Goal: Communication & Community: Participate in discussion

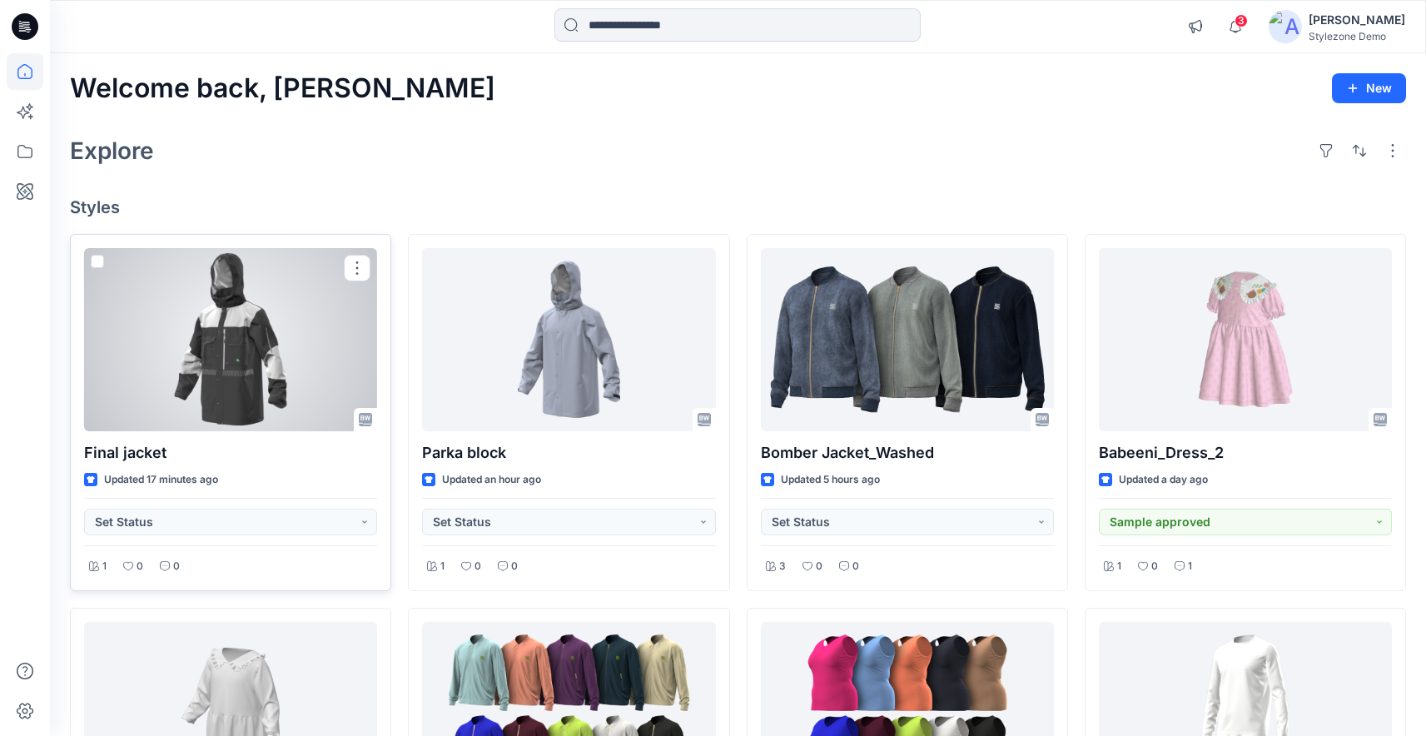
click at [271, 404] on div at bounding box center [230, 339] width 293 height 183
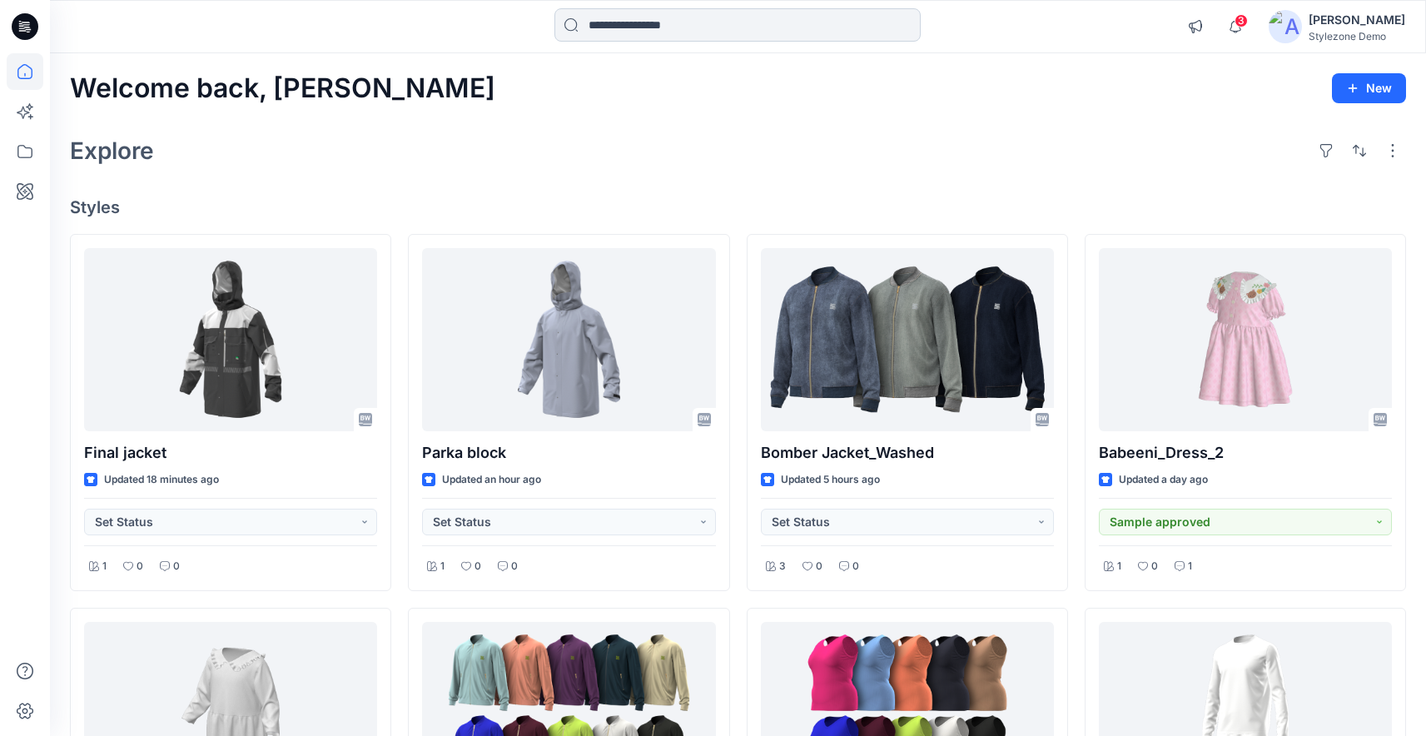
click at [696, 22] on input at bounding box center [737, 24] width 366 height 33
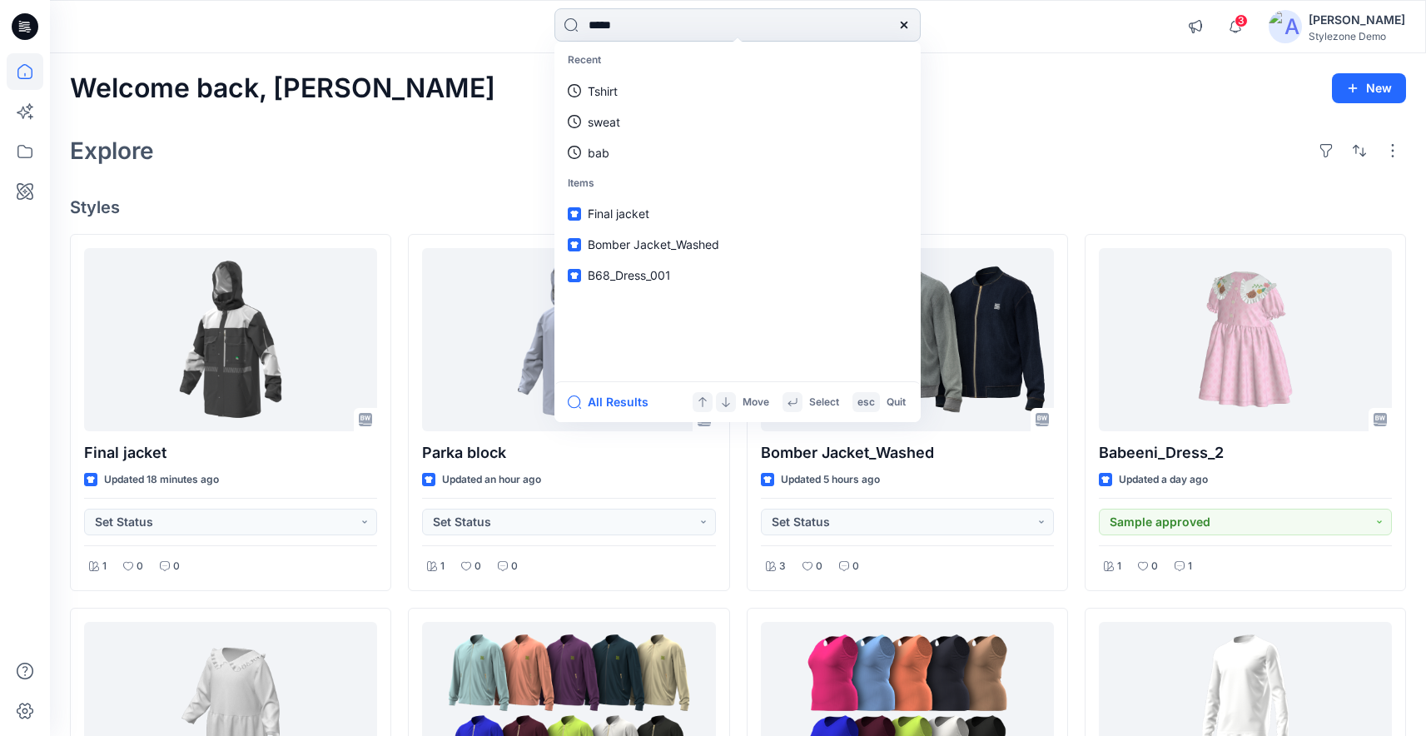
type input "******"
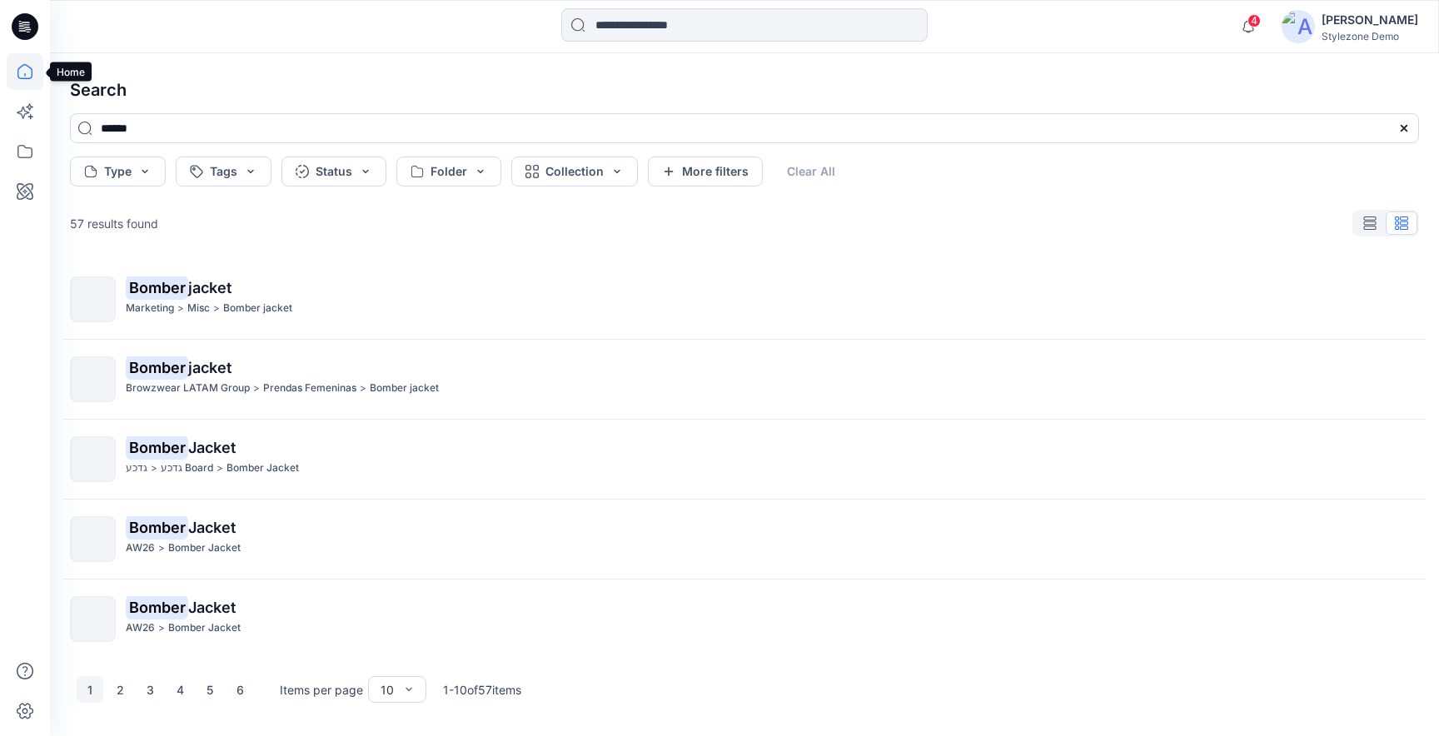
click at [22, 77] on icon at bounding box center [24, 71] width 15 height 15
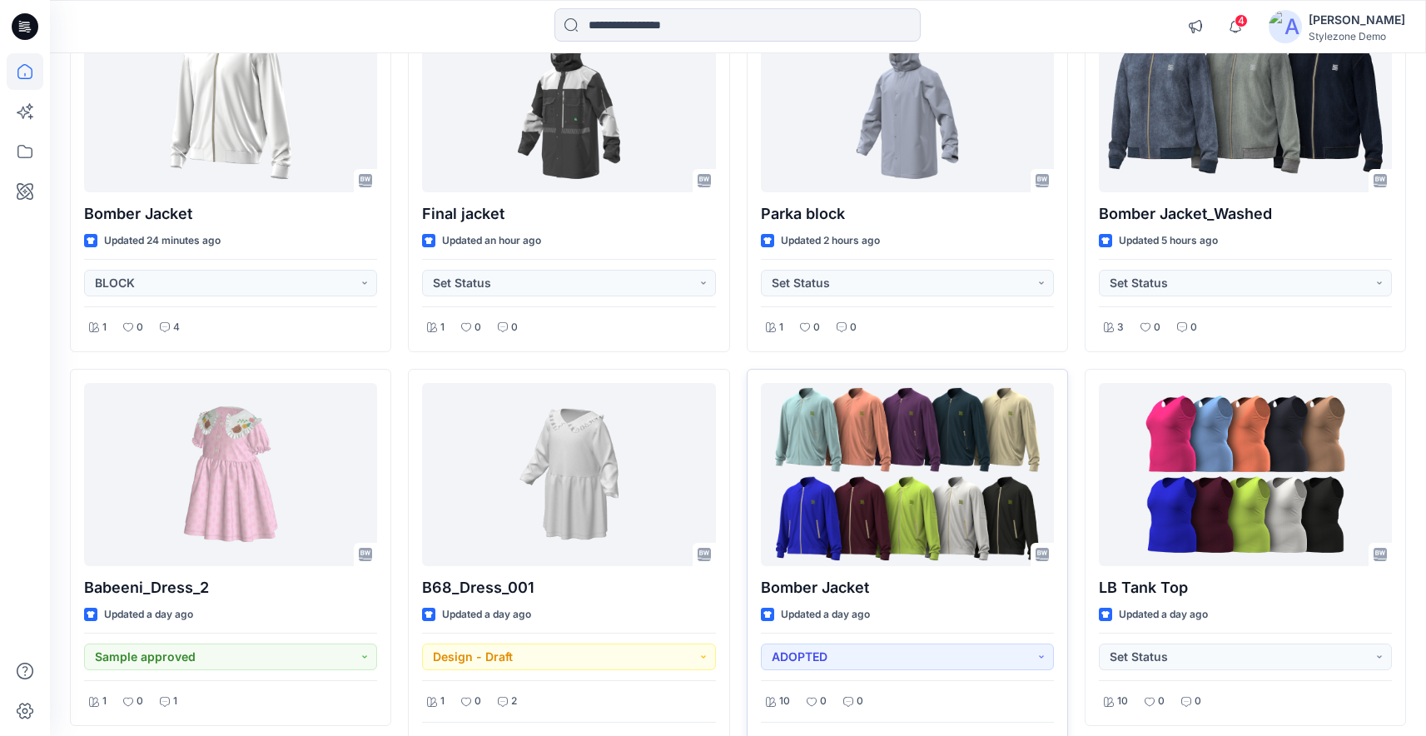
scroll to position [228, 0]
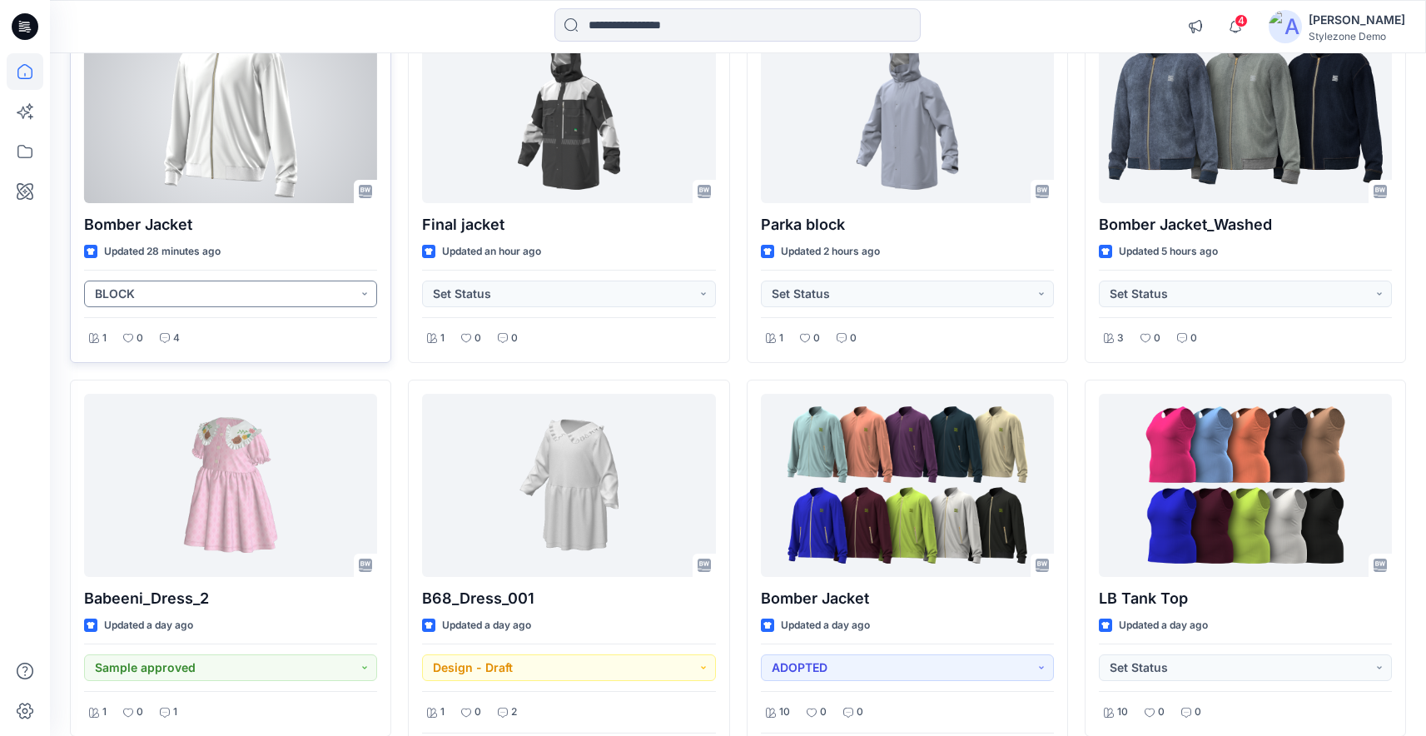
click at [272, 291] on button "BLOCK" at bounding box center [230, 294] width 293 height 27
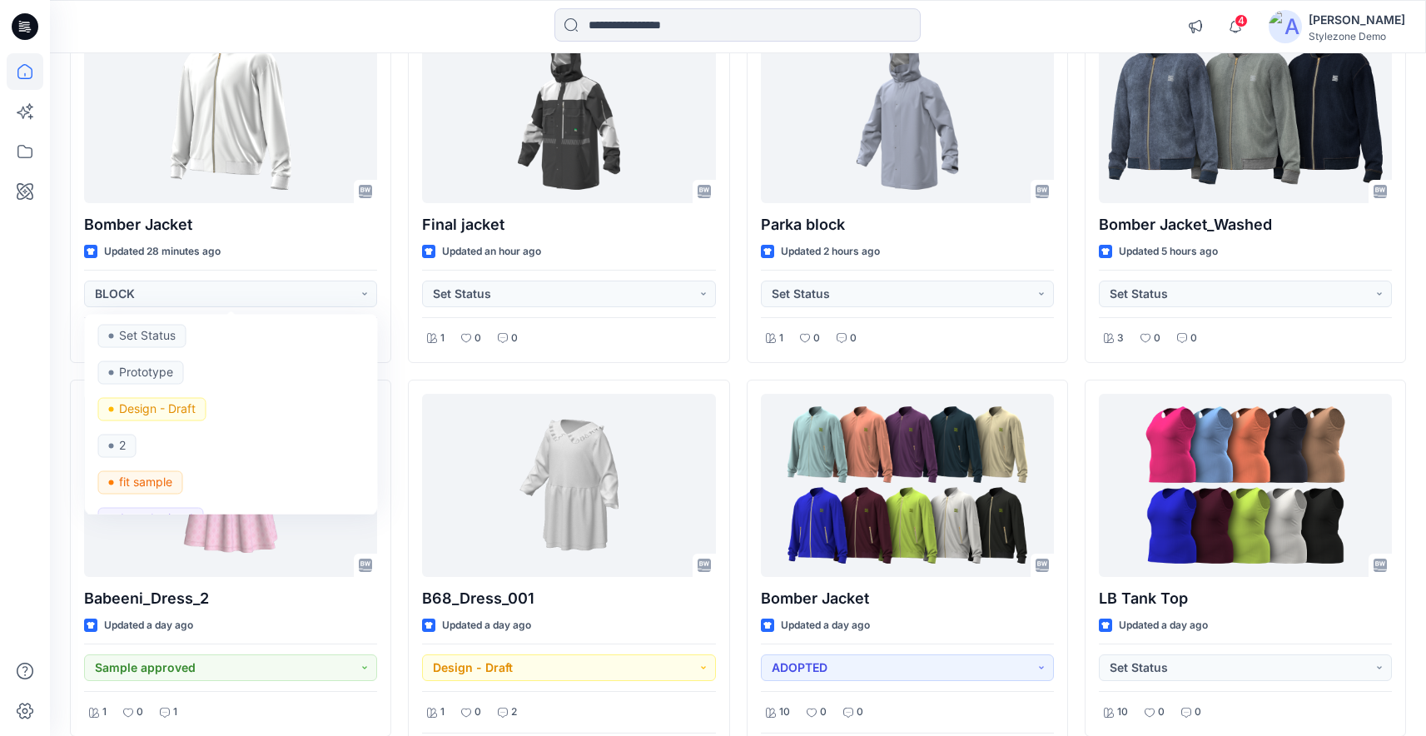
click at [733, 377] on div "Bomber Jacket Updated 28 minutes ago BLOCK Set Status Prototype Design - Draft …" at bounding box center [738, 634] width 1336 height 1257
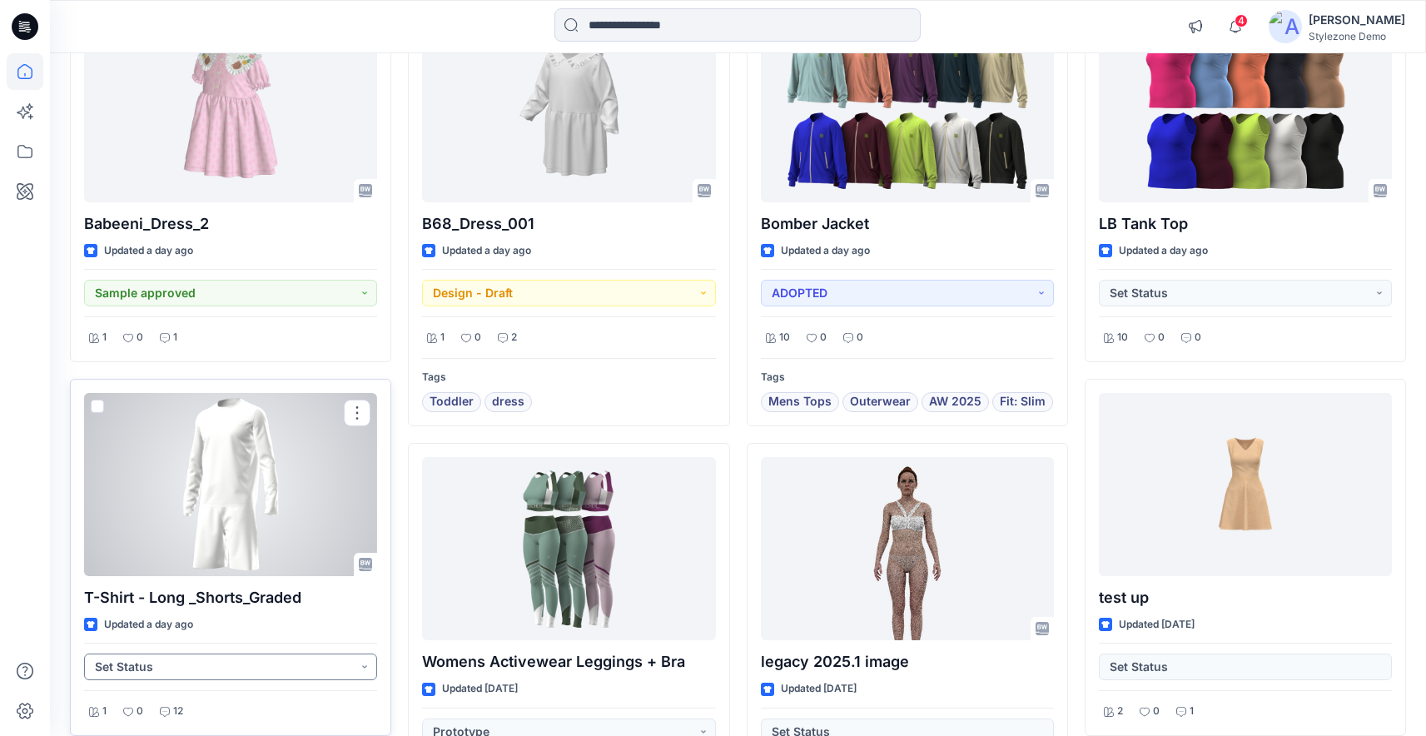
scroll to position [614, 0]
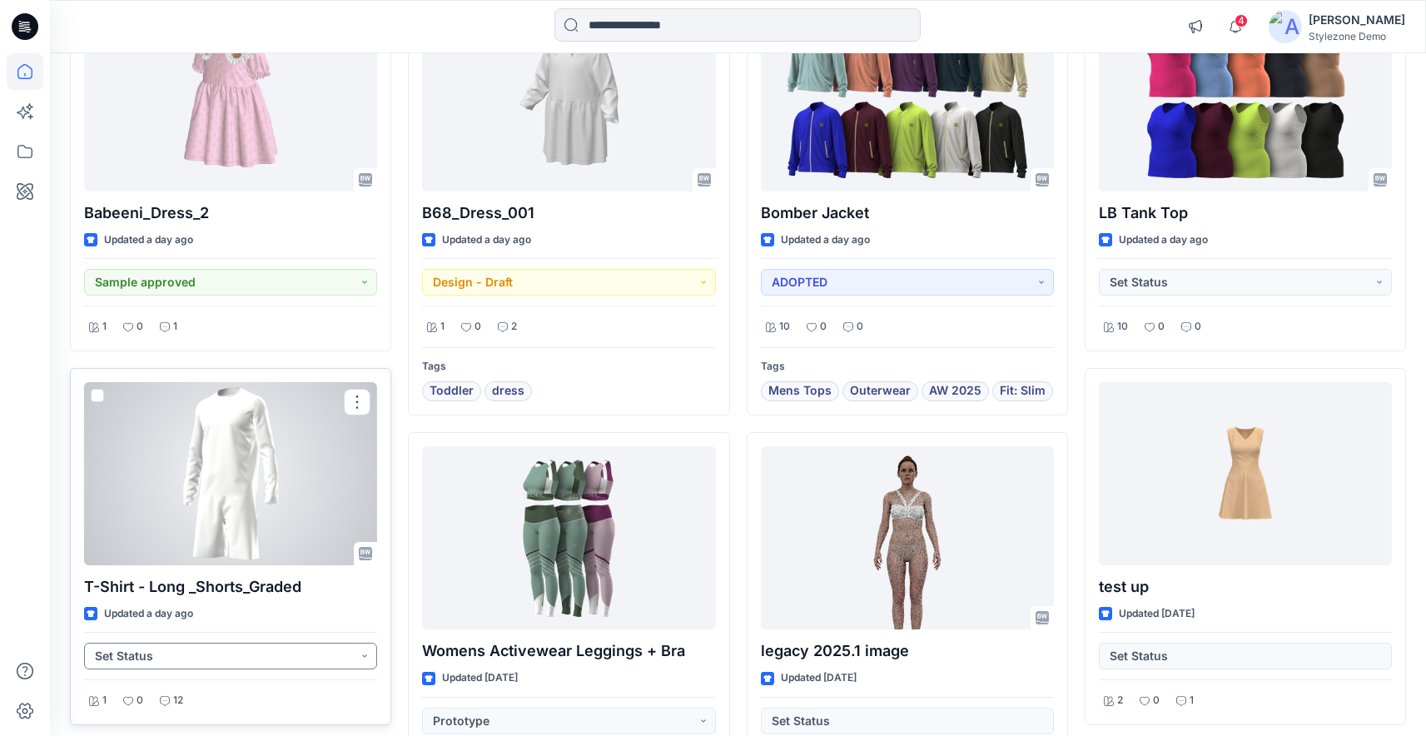
click at [277, 650] on button "Set Status" at bounding box center [230, 656] width 293 height 27
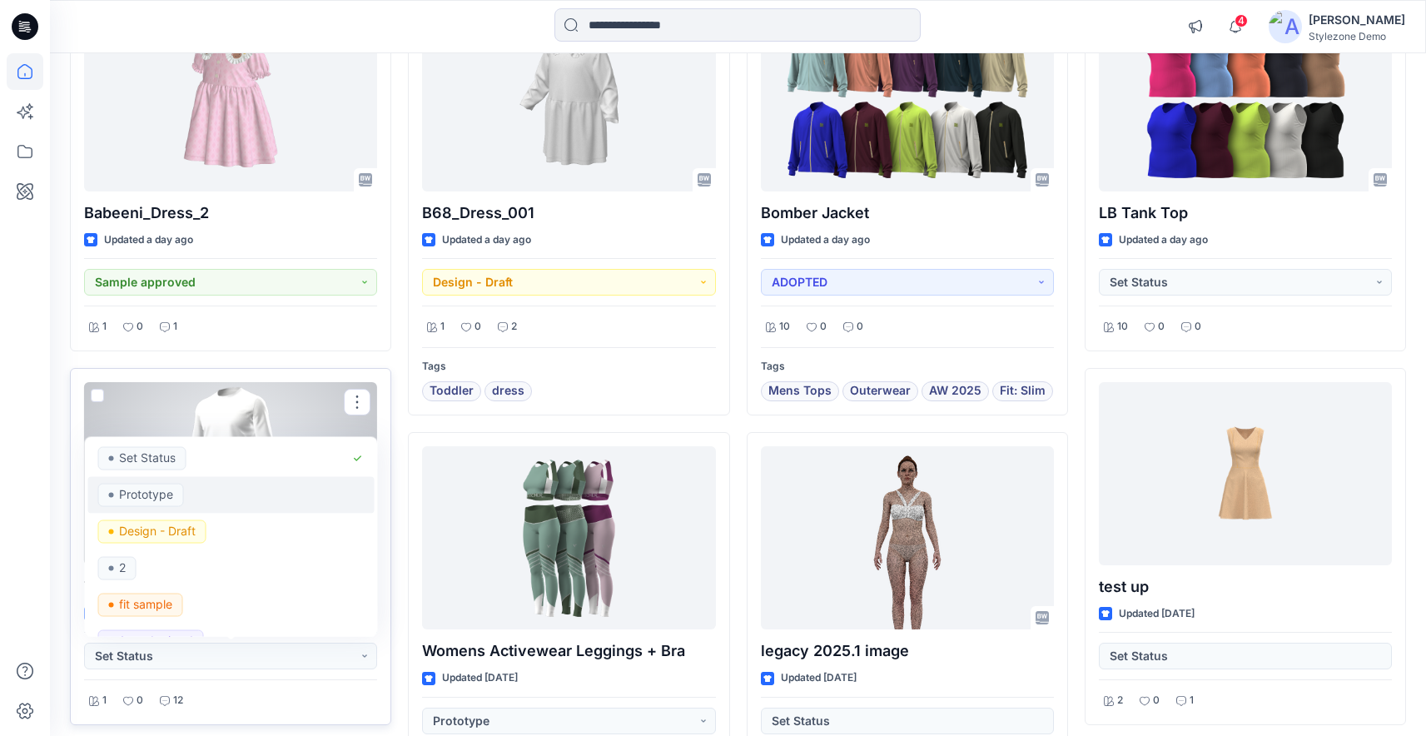
click at [194, 501] on div "Prototype" at bounding box center [231, 494] width 266 height 23
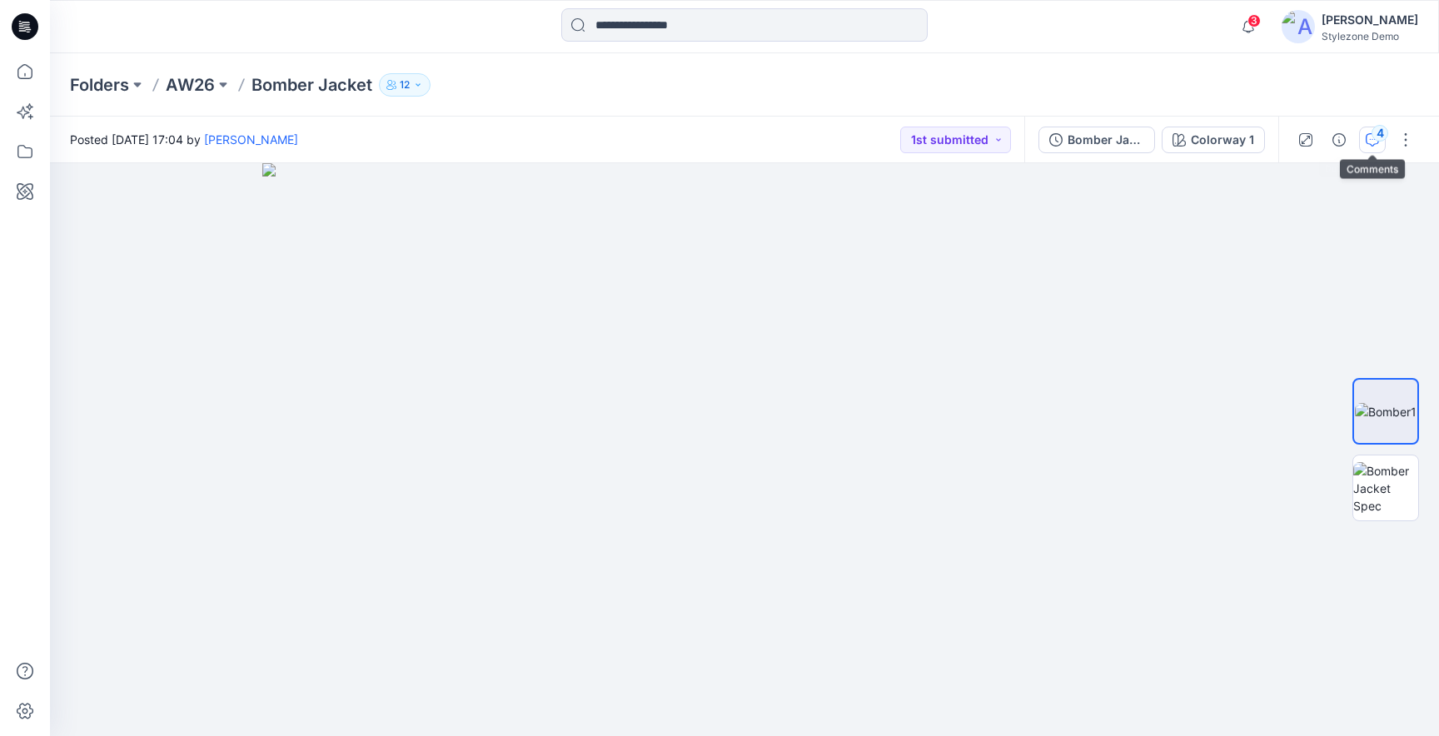
click at [1374, 141] on icon "button" at bounding box center [1371, 139] width 13 height 13
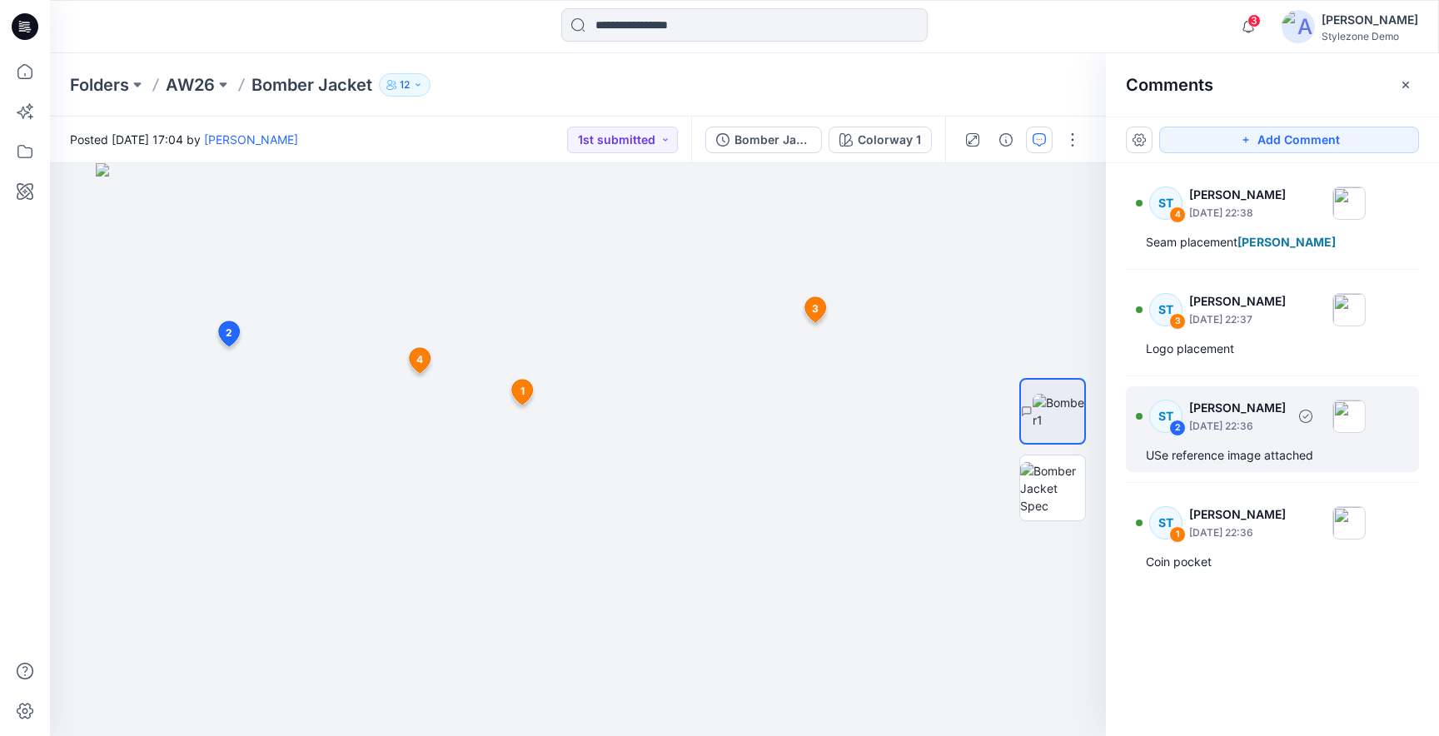
click at [1276, 221] on p "June 10, 2025 22:36" at bounding box center [1237, 213] width 97 height 17
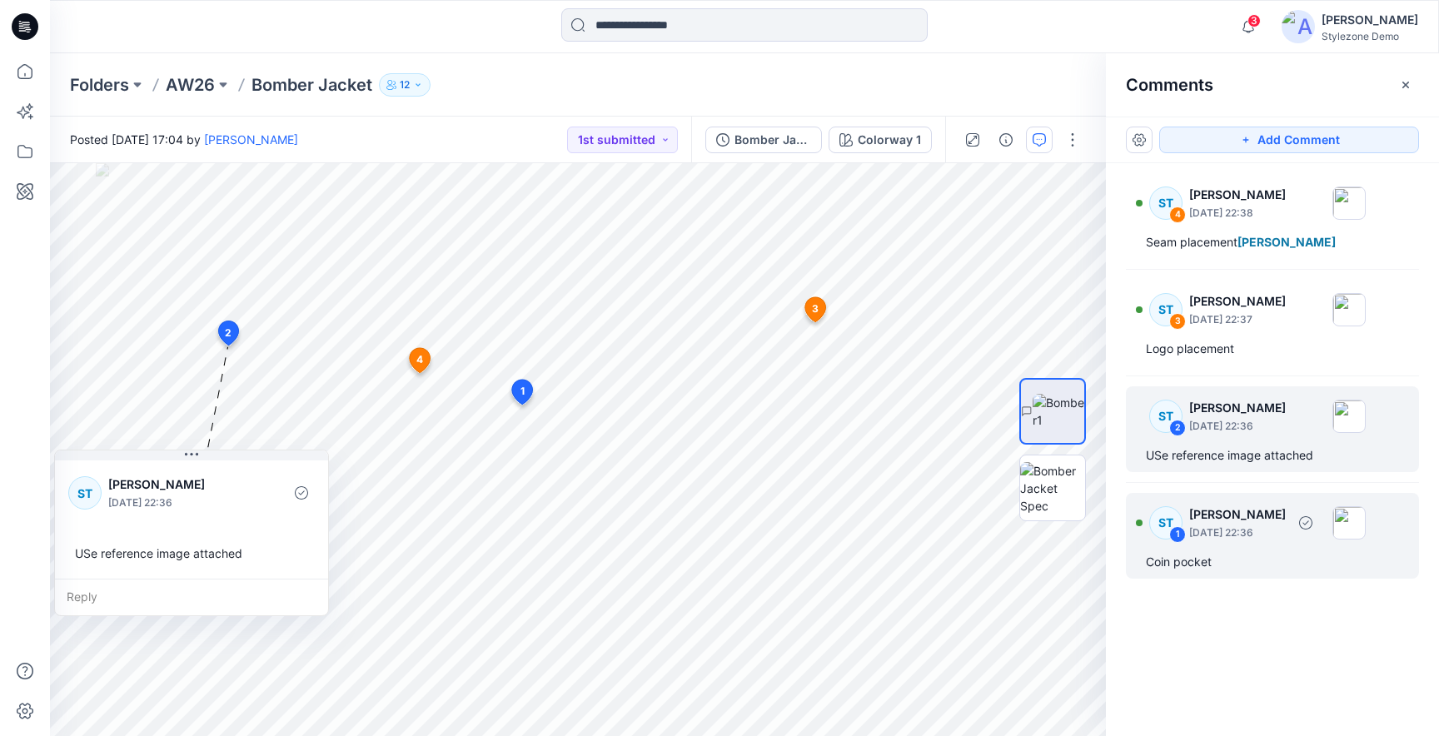
click at [1258, 205] on p "Savio Thomas" at bounding box center [1237, 195] width 97 height 20
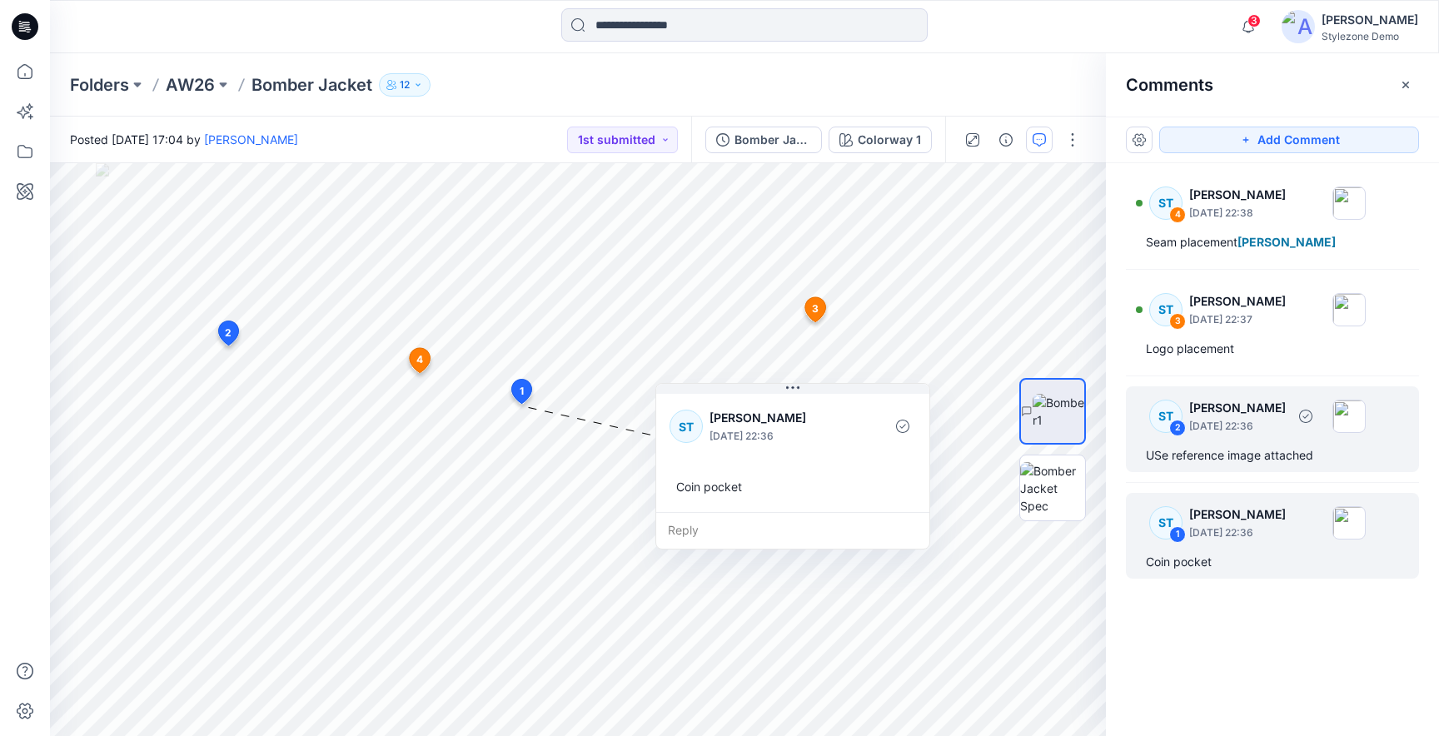
click at [1218, 450] on div "USe reference image attached" at bounding box center [1272, 455] width 253 height 20
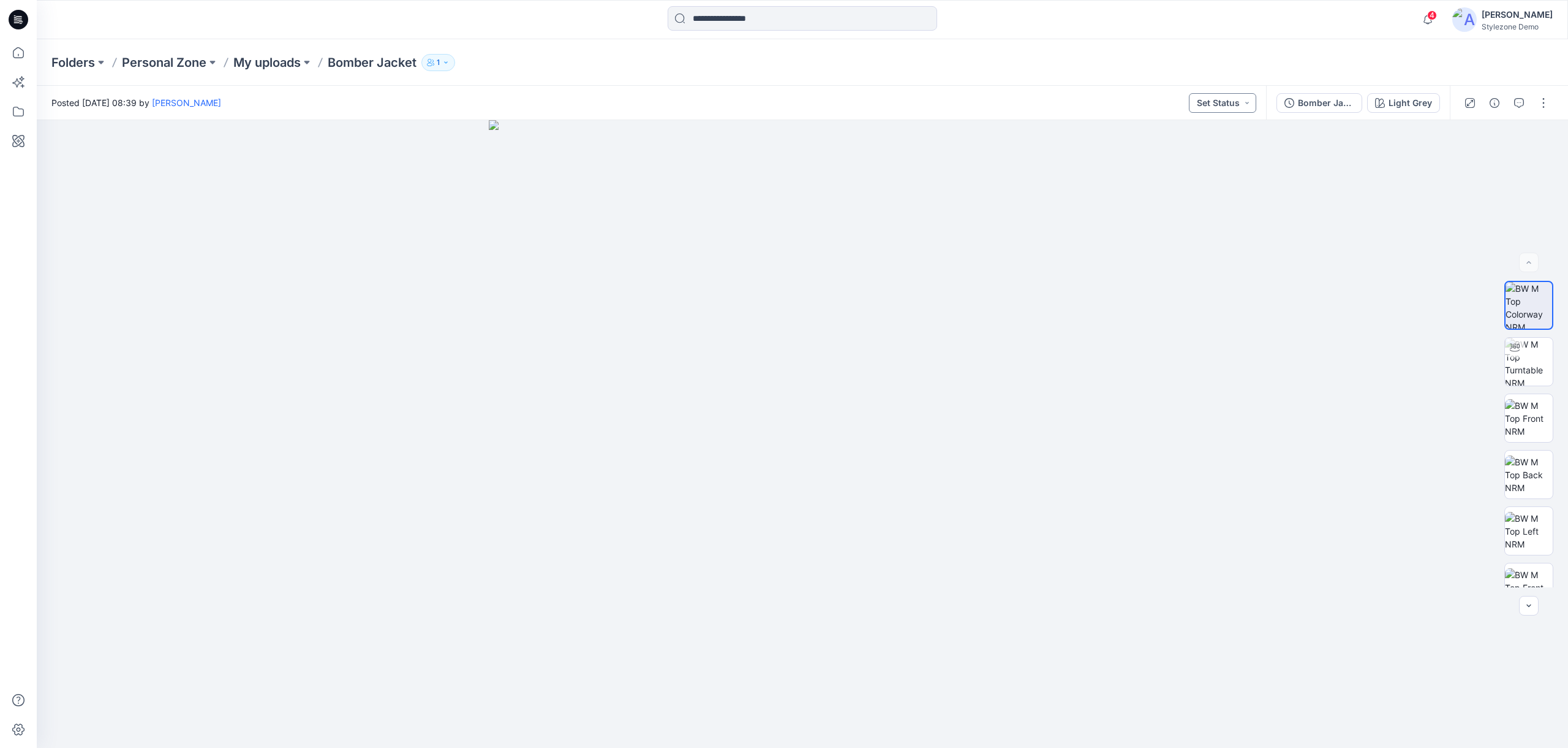
click at [1229, 102] on button "Set Status" at bounding box center [1223, 103] width 68 height 20
click at [1231, 150] on button "Prototype" at bounding box center [1202, 160] width 105 height 27
click at [1248, 108] on button "Prototype" at bounding box center [1224, 103] width 66 height 20
click at [1219, 163] on div "BLOCK" at bounding box center [1202, 164] width 91 height 17
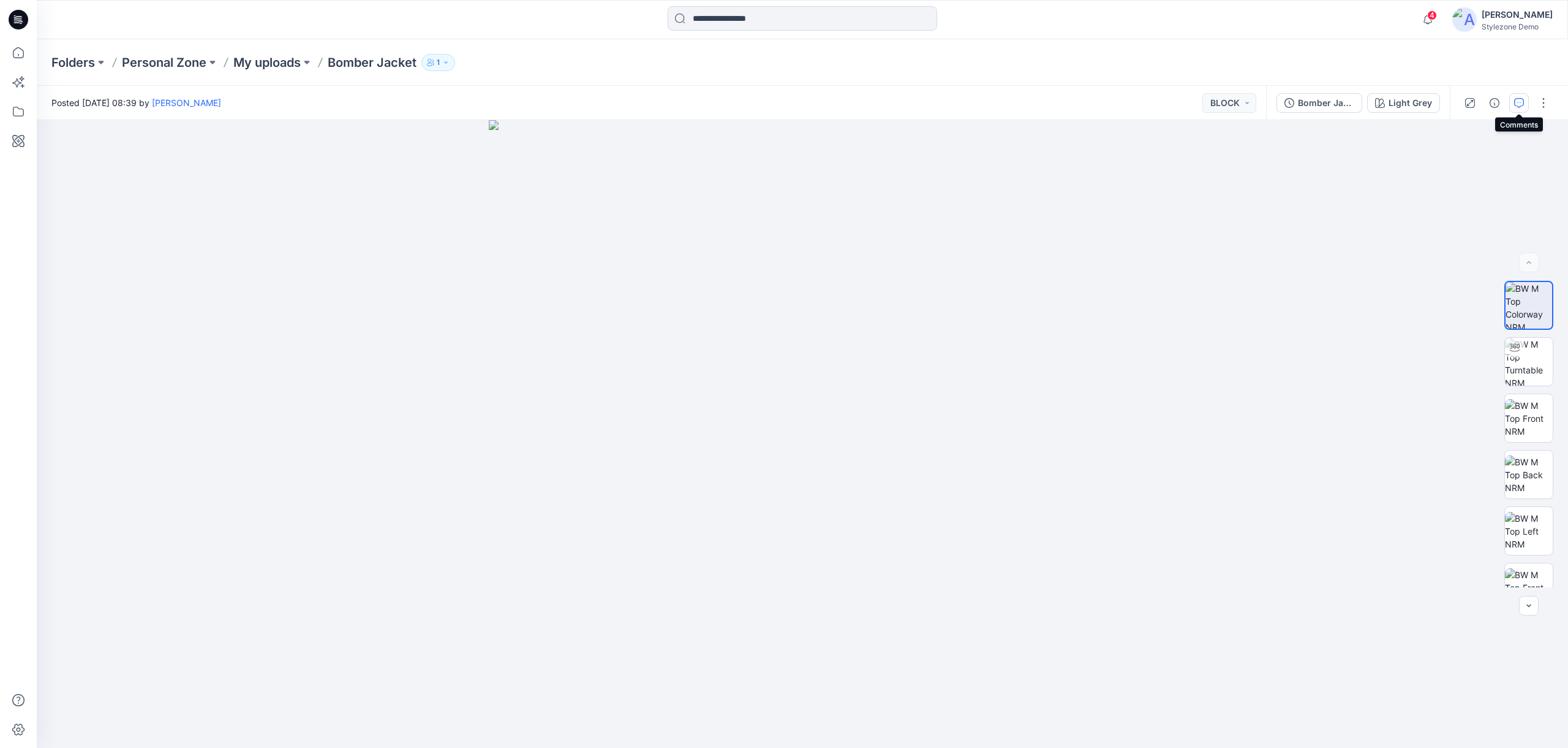
click at [1511, 108] on button "button" at bounding box center [1519, 103] width 20 height 20
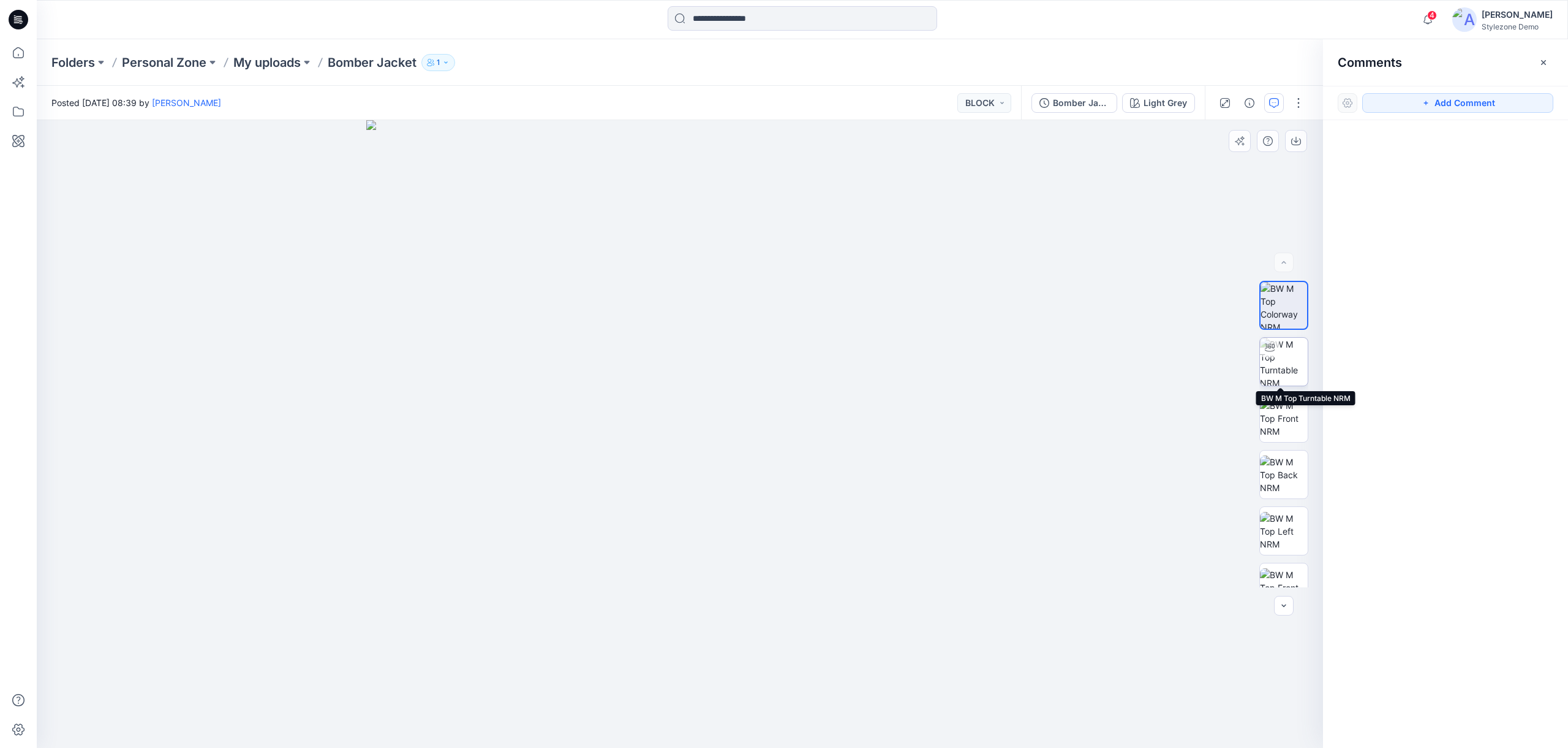
click at [1292, 373] on img at bounding box center [1284, 361] width 48 height 48
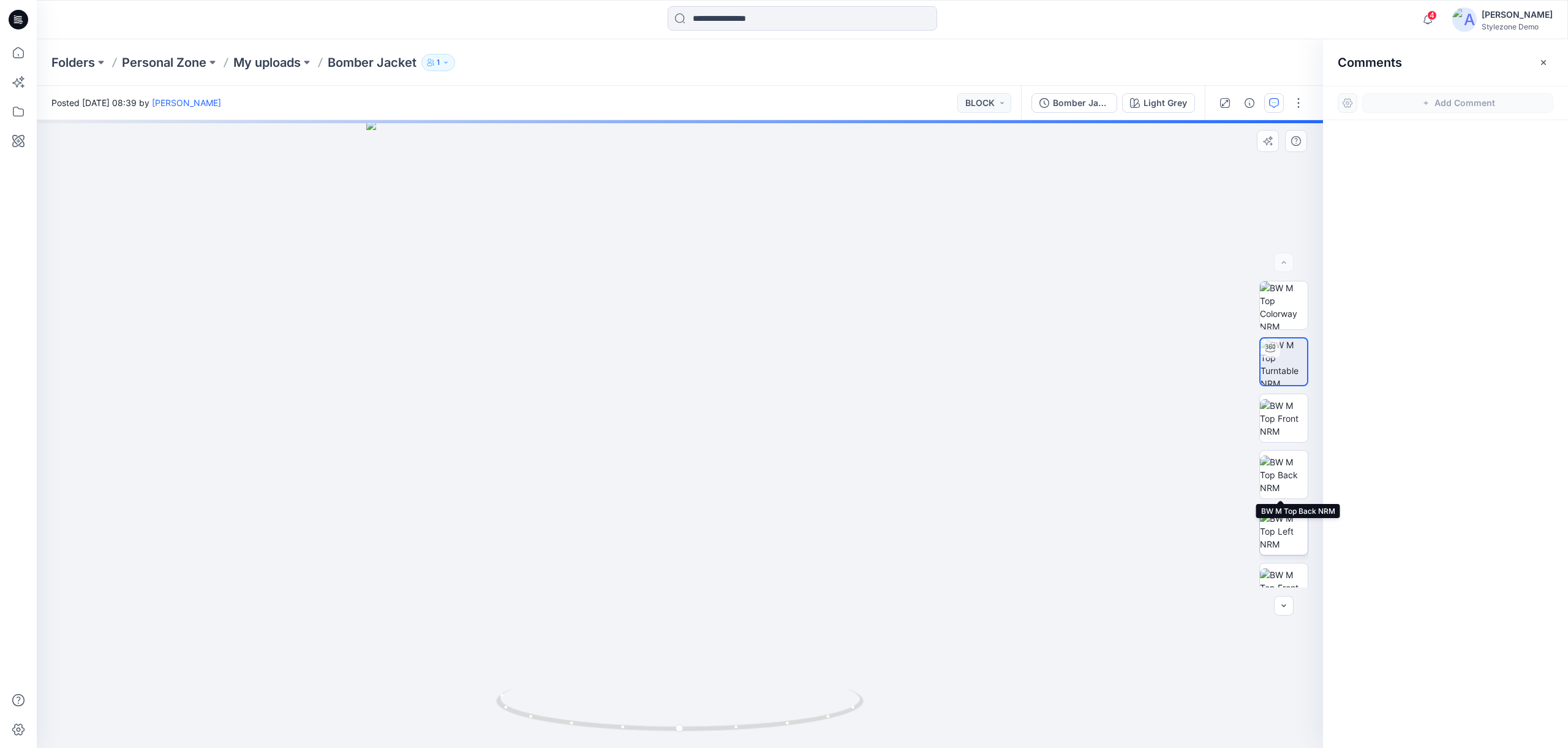
scroll to position [81, 0]
click at [1282, 544] on img at bounding box center [1284, 562] width 48 height 38
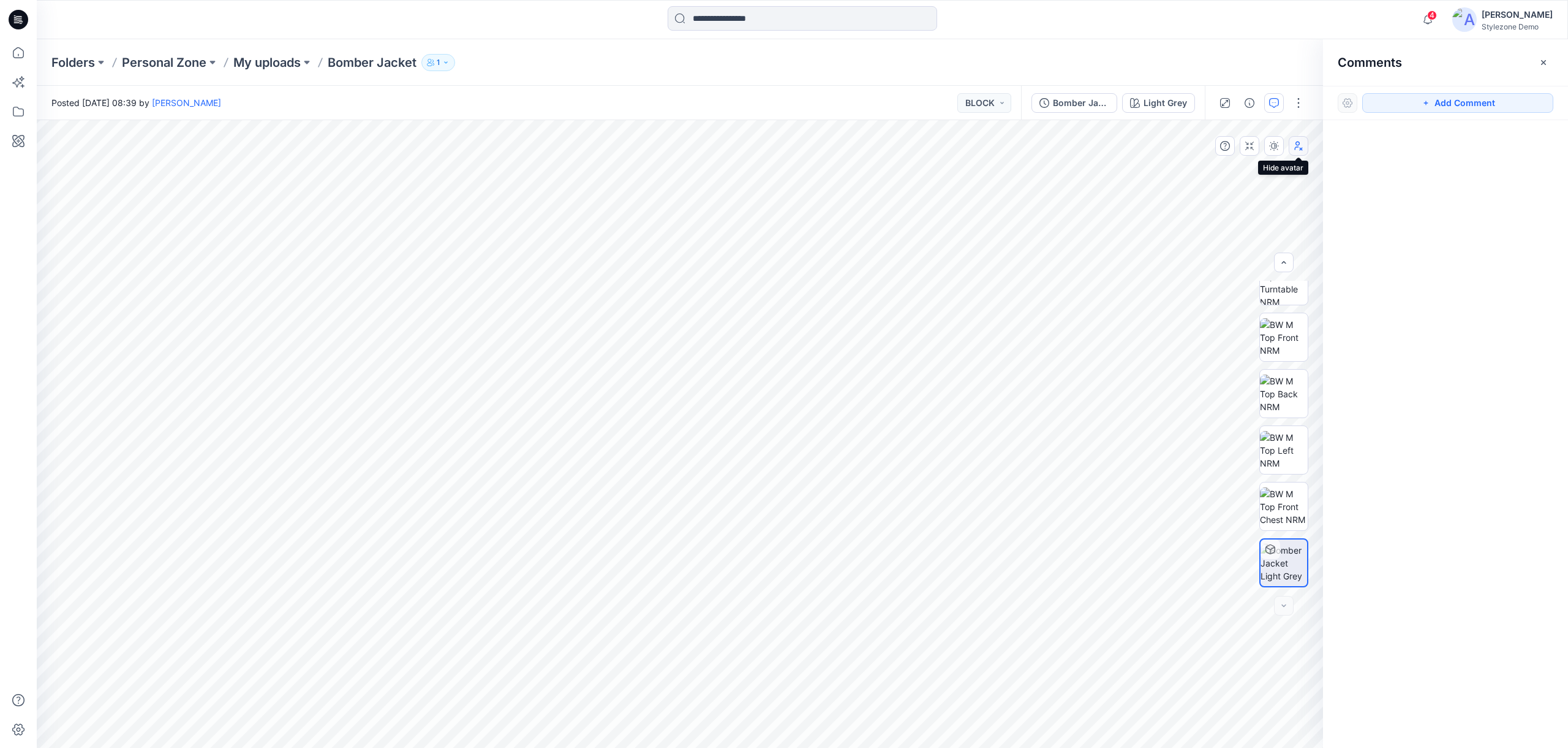
click at [1297, 144] on icon "button" at bounding box center [1298, 145] width 10 height 10
drag, startPoint x: 1404, startPoint y: 105, endPoint x: 1374, endPoint y: 113, distance: 31.0
click at [1404, 105] on button "Add Comment" at bounding box center [1458, 103] width 191 height 20
type textarea "********"
click at [851, 390] on button "Post" at bounding box center [864, 392] width 34 height 20
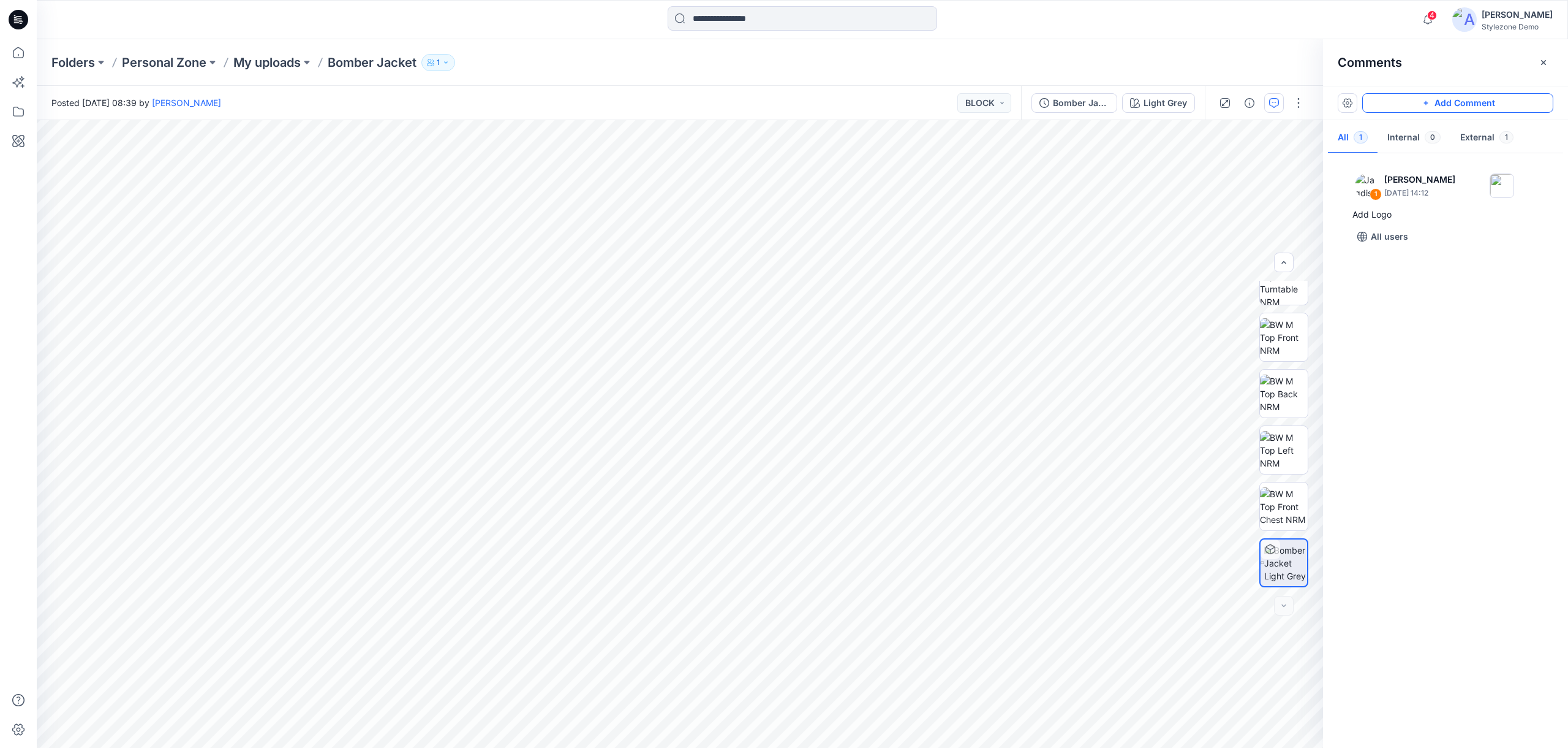
click at [1508, 101] on button "Add Comment" at bounding box center [1458, 103] width 191 height 20
type textarea "*"
type textarea "**********"
click at [989, 543] on button "Post" at bounding box center [1004, 540] width 34 height 20
click at [1473, 103] on button "Add Comment" at bounding box center [1458, 103] width 191 height 20
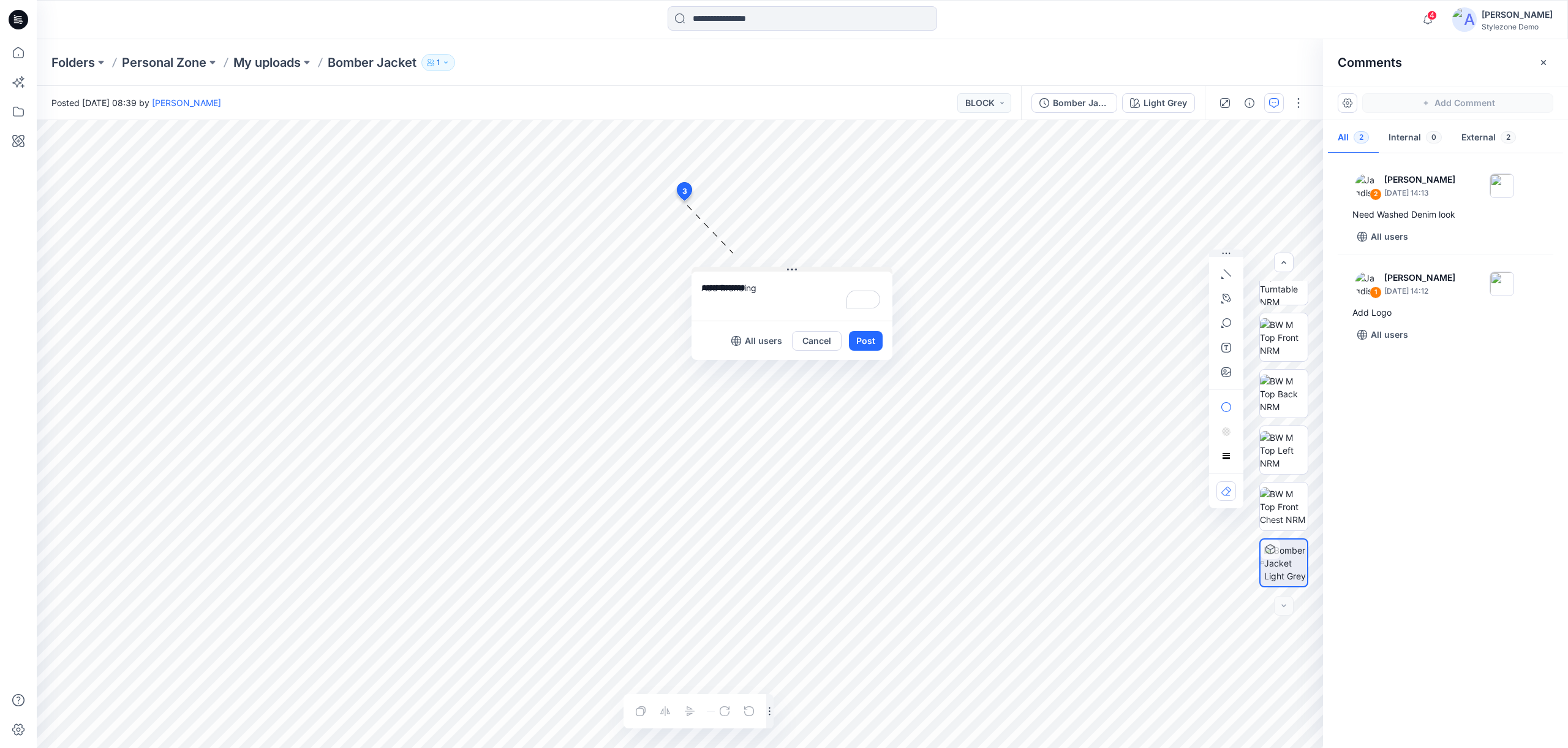
type textarea "**********"
drag, startPoint x: 789, startPoint y: 241, endPoint x: 954, endPoint y: 161, distance: 183.4
click at [954, 161] on button at bounding box center [919, 163] width 201 height 7
click at [1227, 373] on icon "button" at bounding box center [1226, 372] width 10 height 10
type input"] "**********"
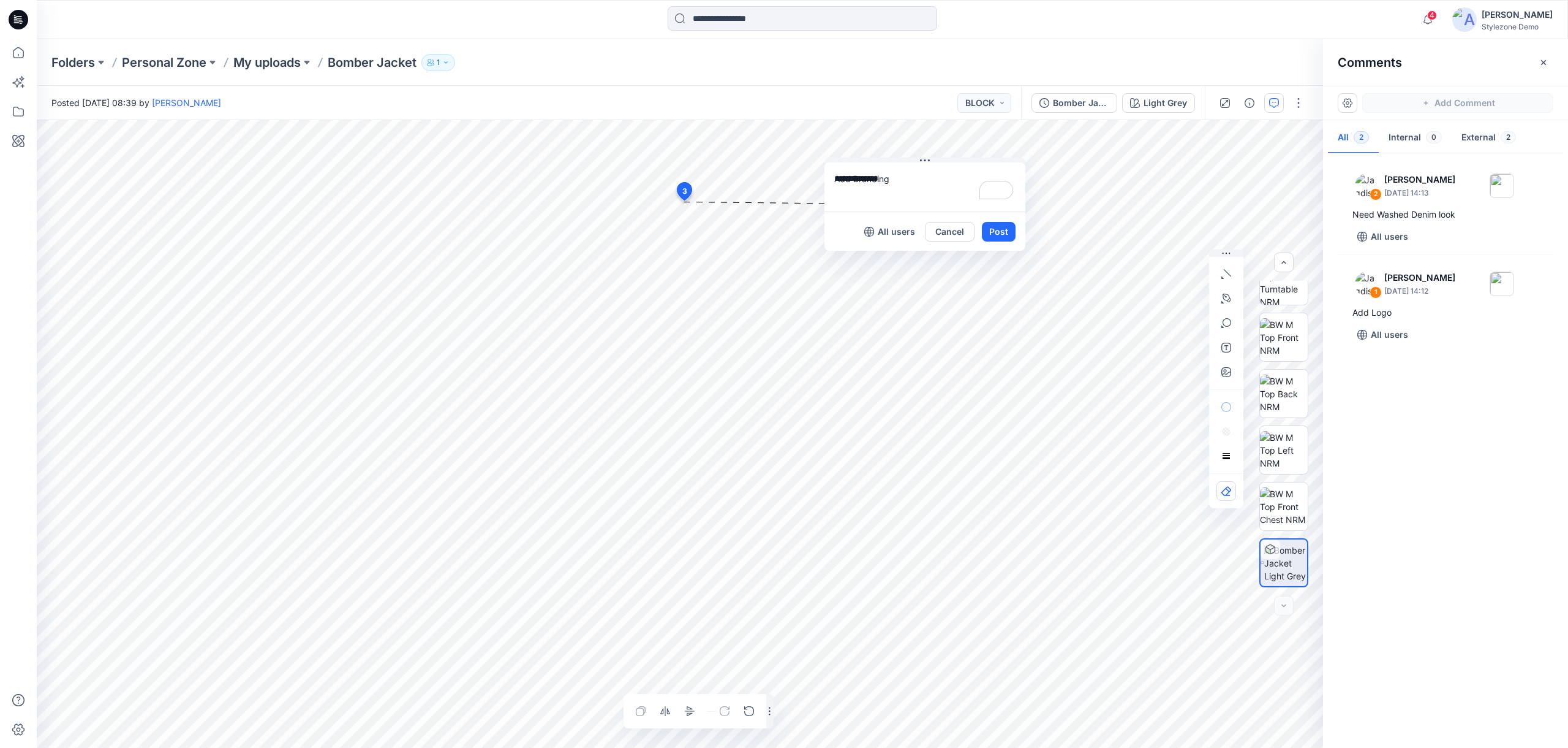
click at [906, 174] on textarea "**********" at bounding box center [925, 187] width 201 height 49
type textarea "**********"
click at [1006, 230] on button "Post" at bounding box center [999, 231] width 34 height 20
click at [1440, 99] on button "Add Comment" at bounding box center [1458, 103] width 191 height 20
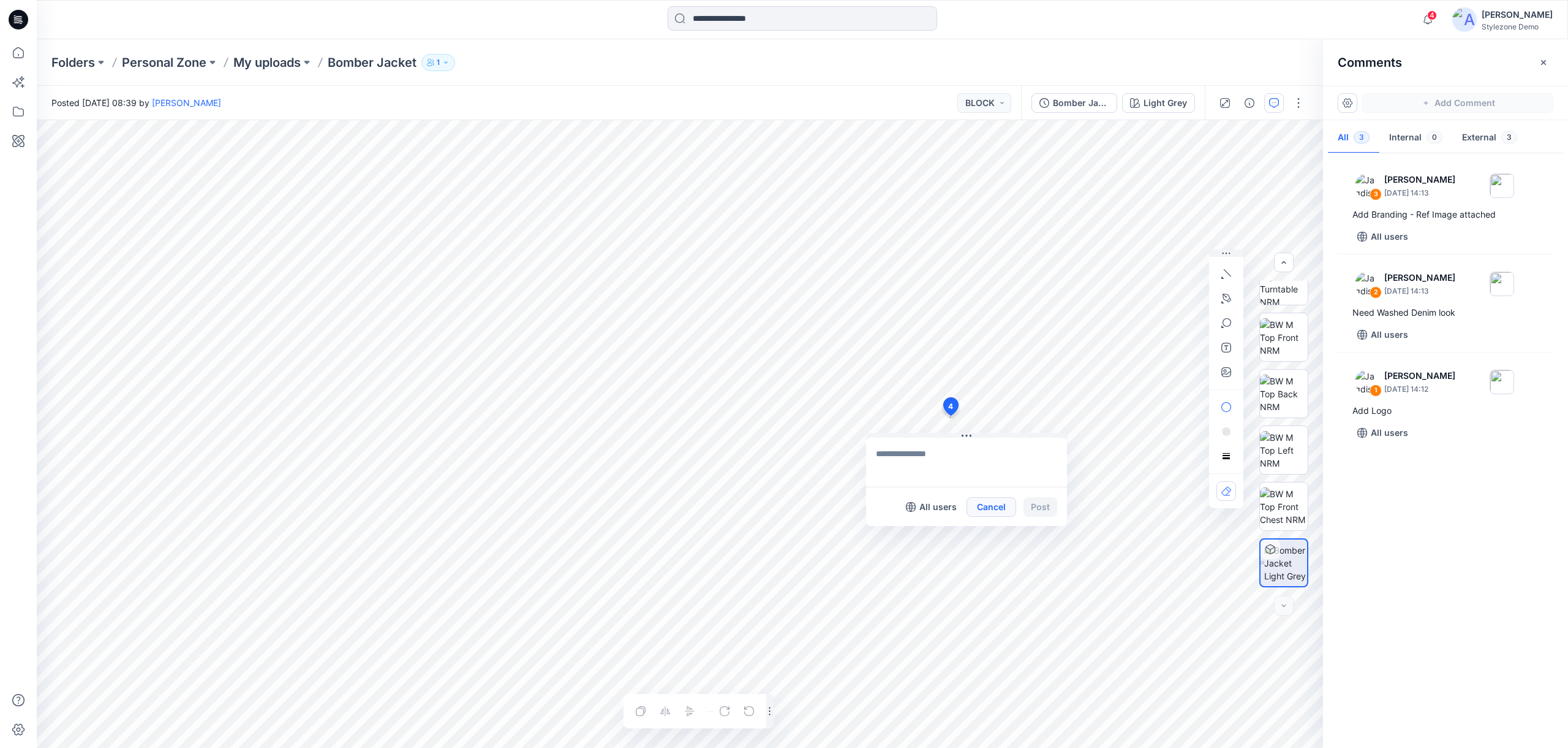
click at [989, 505] on button "Cancel" at bounding box center [991, 507] width 49 height 20
drag, startPoint x: 1376, startPoint y: 107, endPoint x: 1367, endPoint y: 112, distance: 10.3
click at [1376, 107] on button "Add Comment" at bounding box center [1458, 103] width 191 height 20
type textarea "**********"
click at [814, 421] on button "Post" at bounding box center [813, 415] width 34 height 20
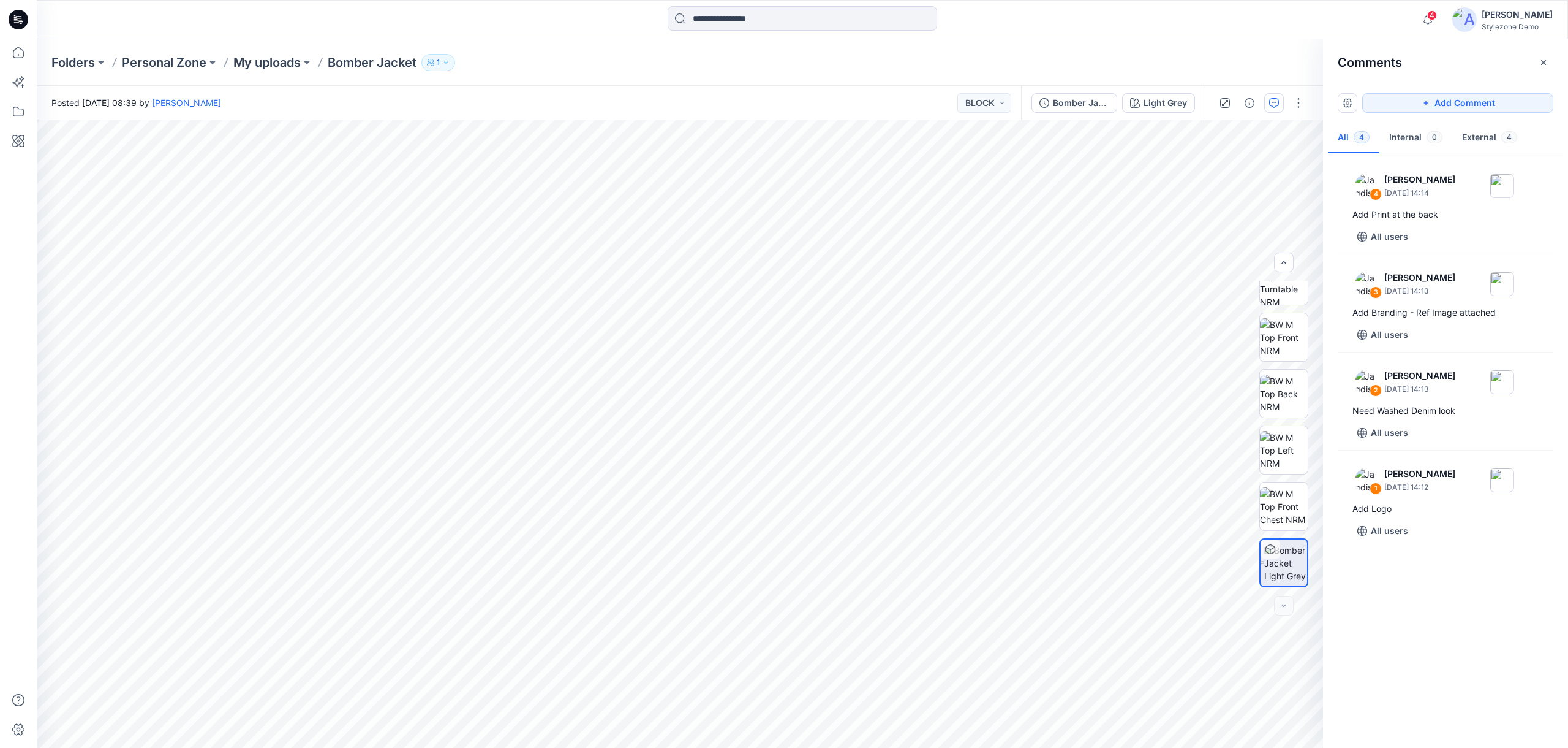
click at [1454, 90] on div "Add Comment" at bounding box center [1445, 103] width 245 height 35
click at [1452, 94] on button "Add Comment" at bounding box center [1458, 103] width 191 height 20
click at [1540, 63] on icon "button" at bounding box center [1543, 62] width 10 height 10
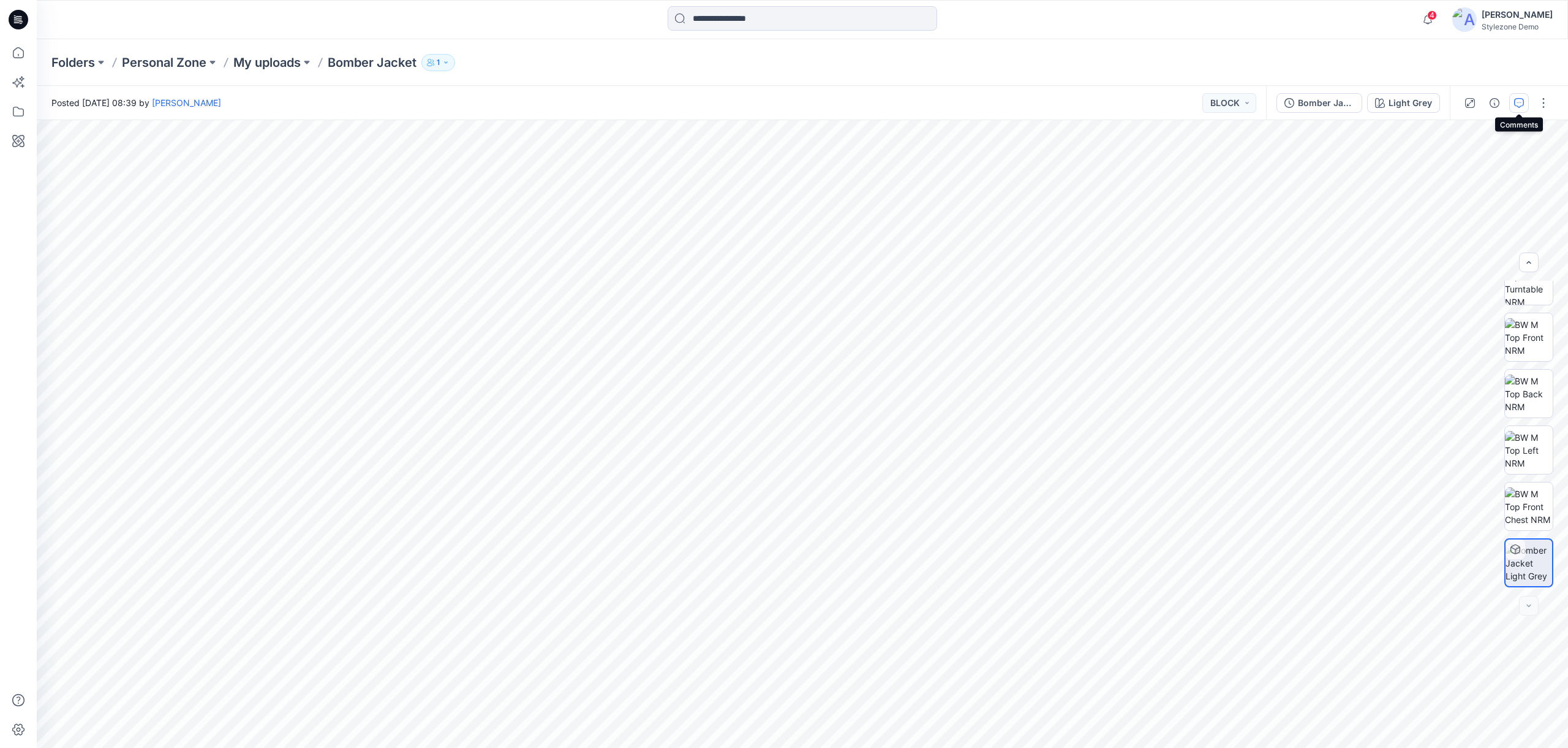
click at [1516, 105] on icon "button" at bounding box center [1519, 102] width 10 height 10
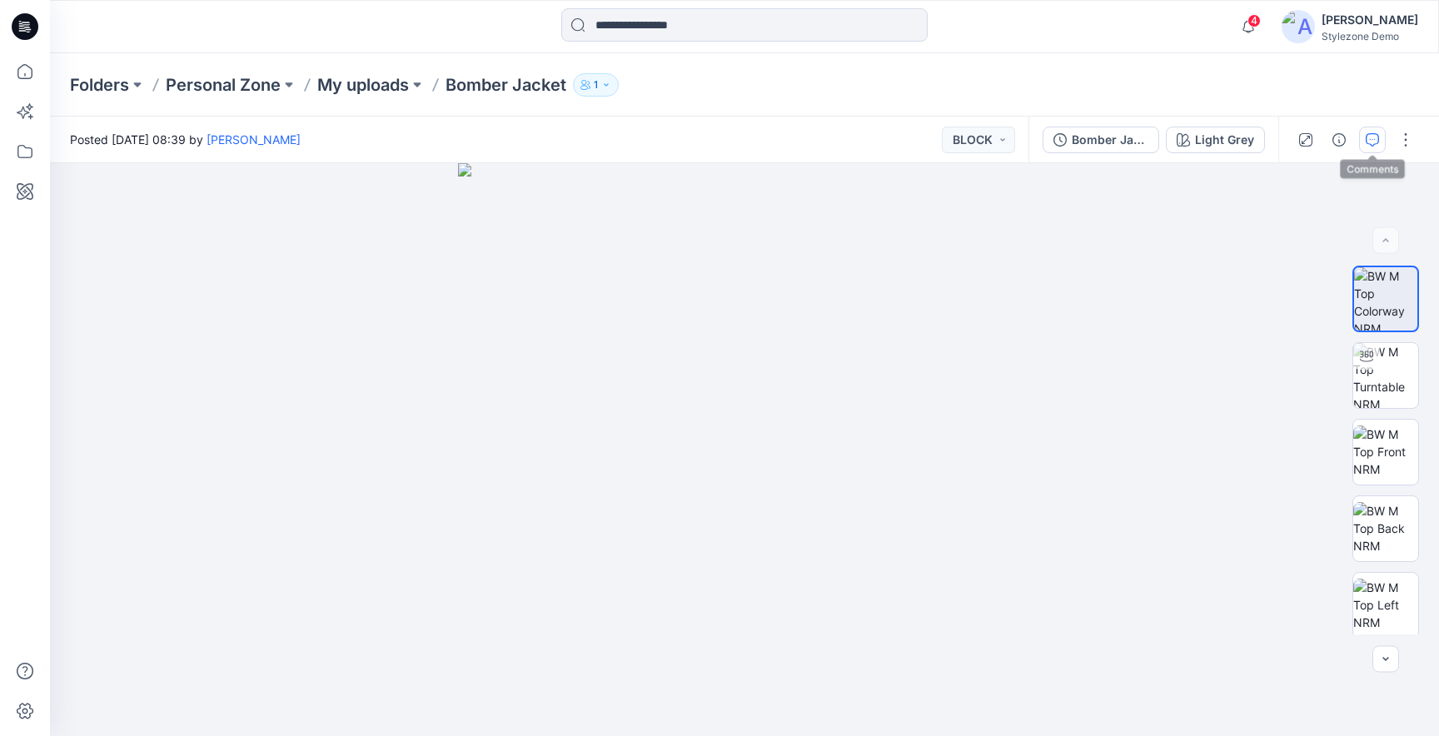
click at [1361, 145] on button "button" at bounding box center [1372, 140] width 27 height 27
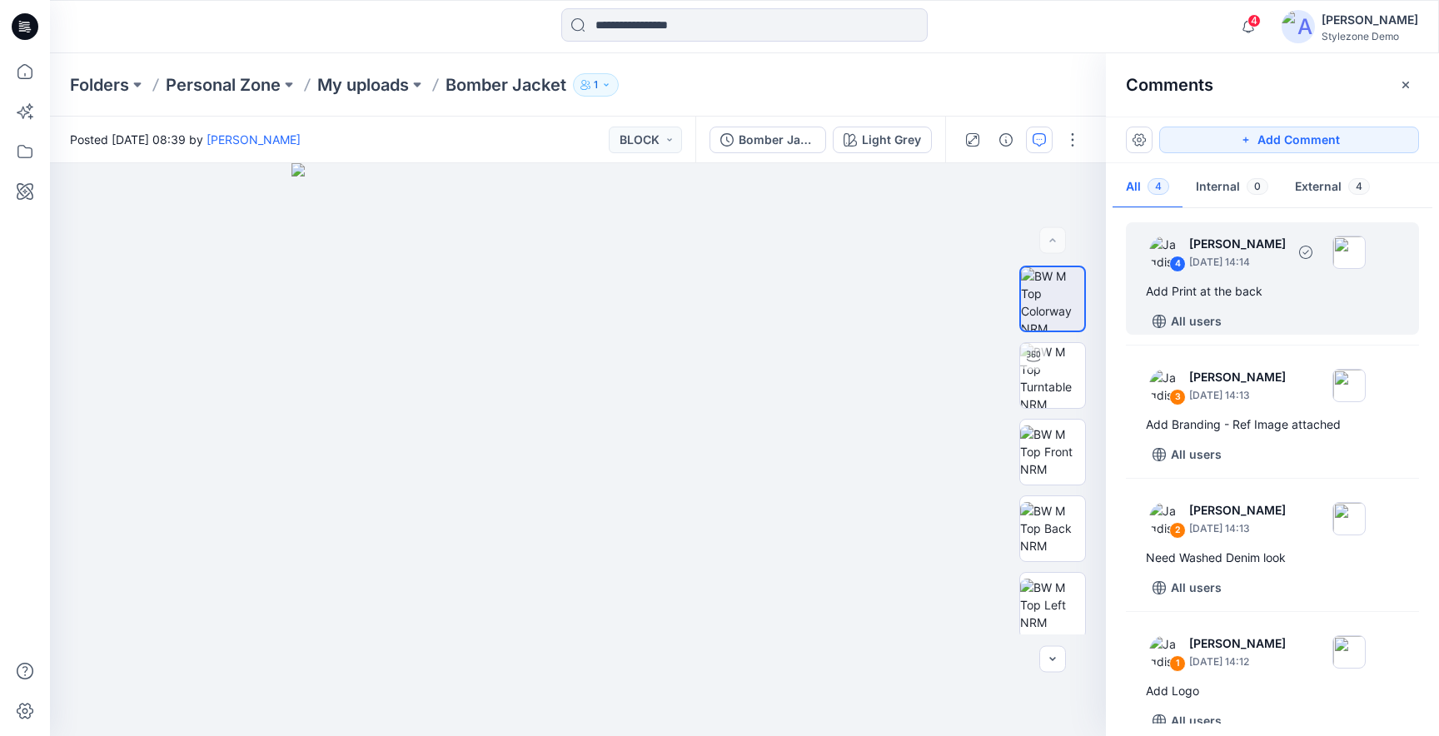
click at [1251, 271] on div "4 [PERSON_NAME] [DATE] 14:14" at bounding box center [1251, 252] width 230 height 46
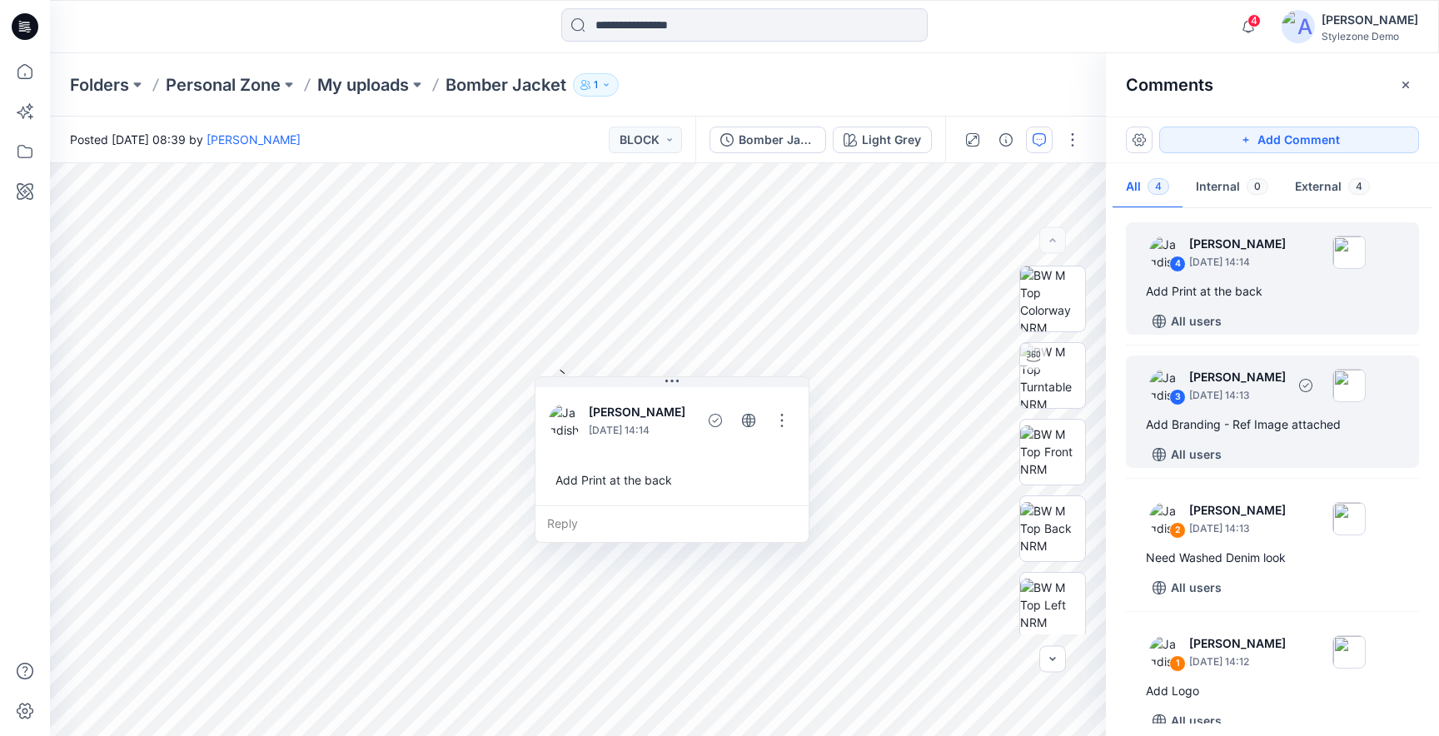
click at [1214, 420] on div "Add Branding - Ref Image attached" at bounding box center [1272, 425] width 253 height 20
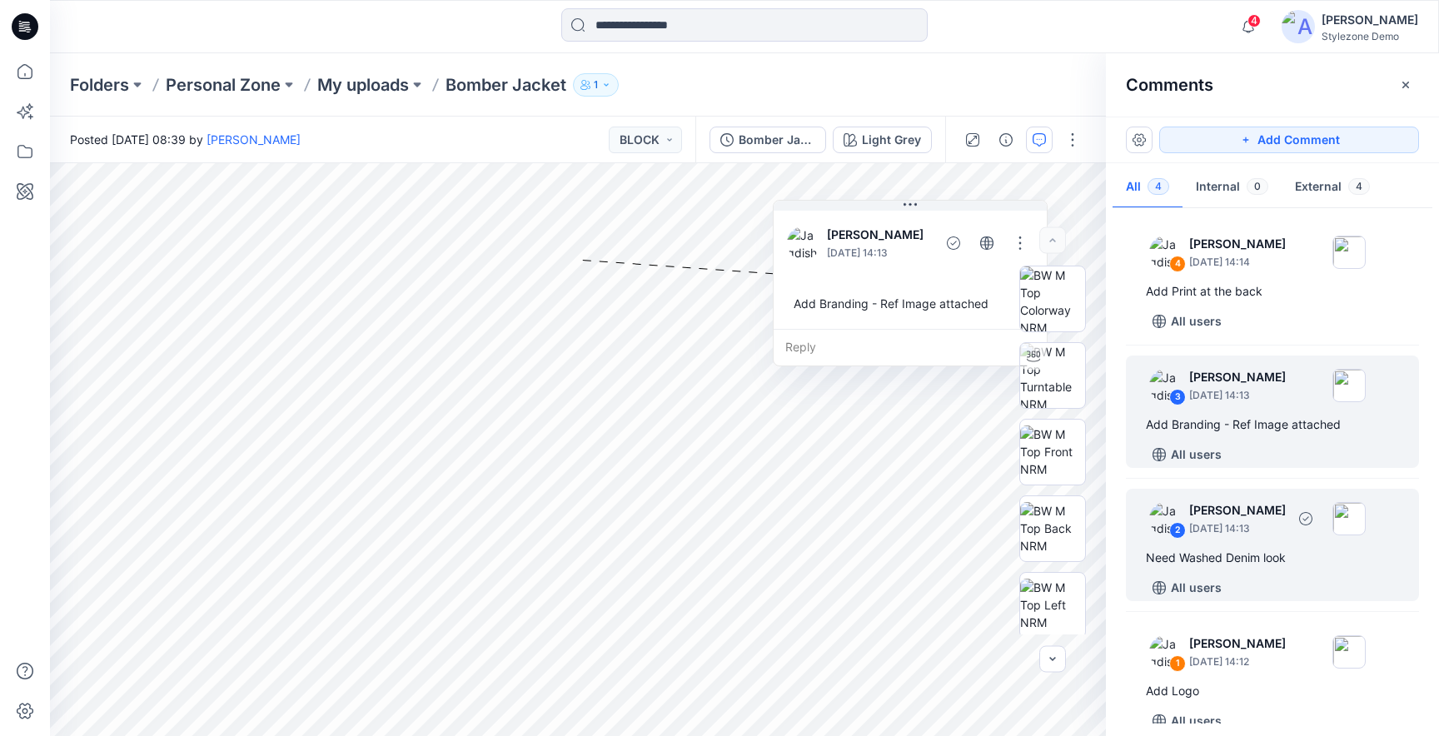
click at [1242, 254] on p "[PERSON_NAME]" at bounding box center [1237, 244] width 97 height 20
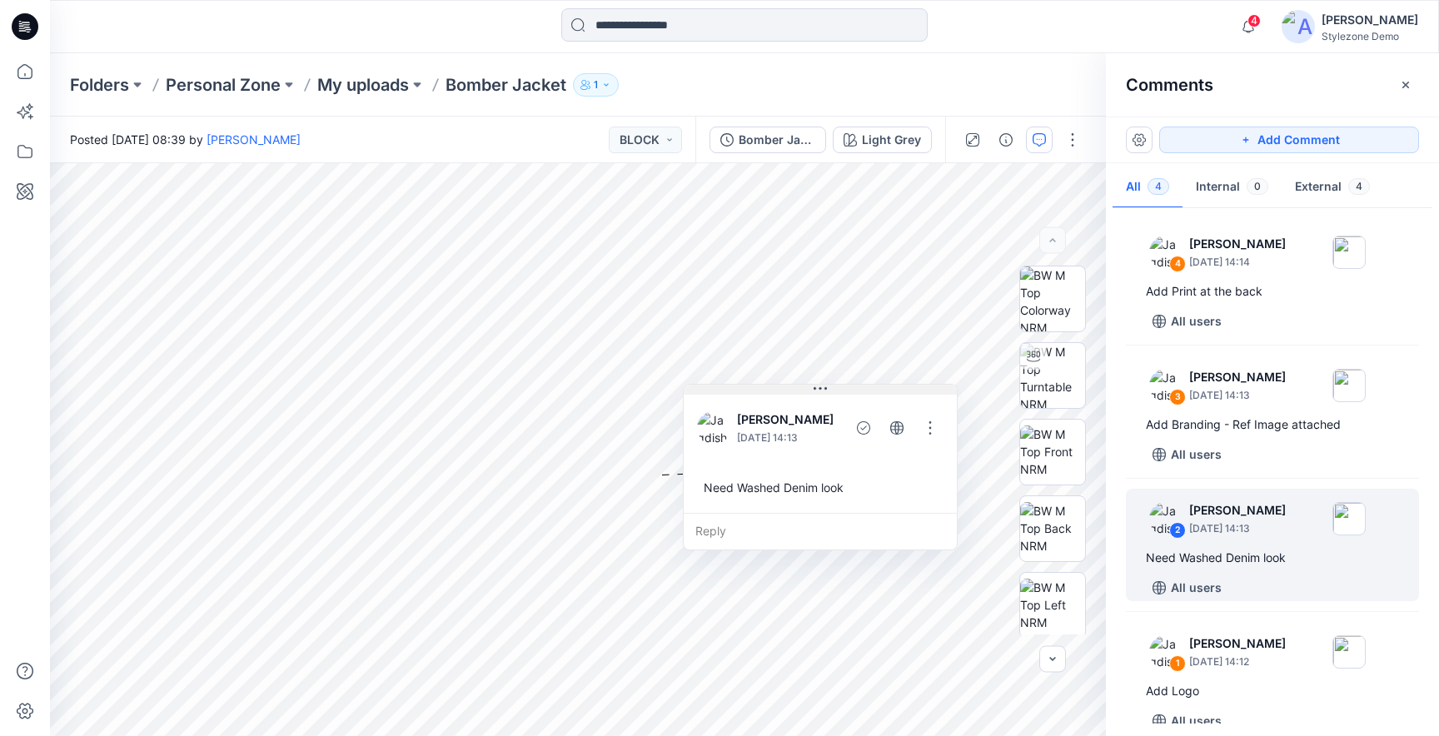
drag, startPoint x: 765, startPoint y: 485, endPoint x: 722, endPoint y: 390, distance: 103.6
click at [722, 390] on button at bounding box center [820, 390] width 273 height 10
click at [598, 87] on p "1" at bounding box center [596, 85] width 4 height 18
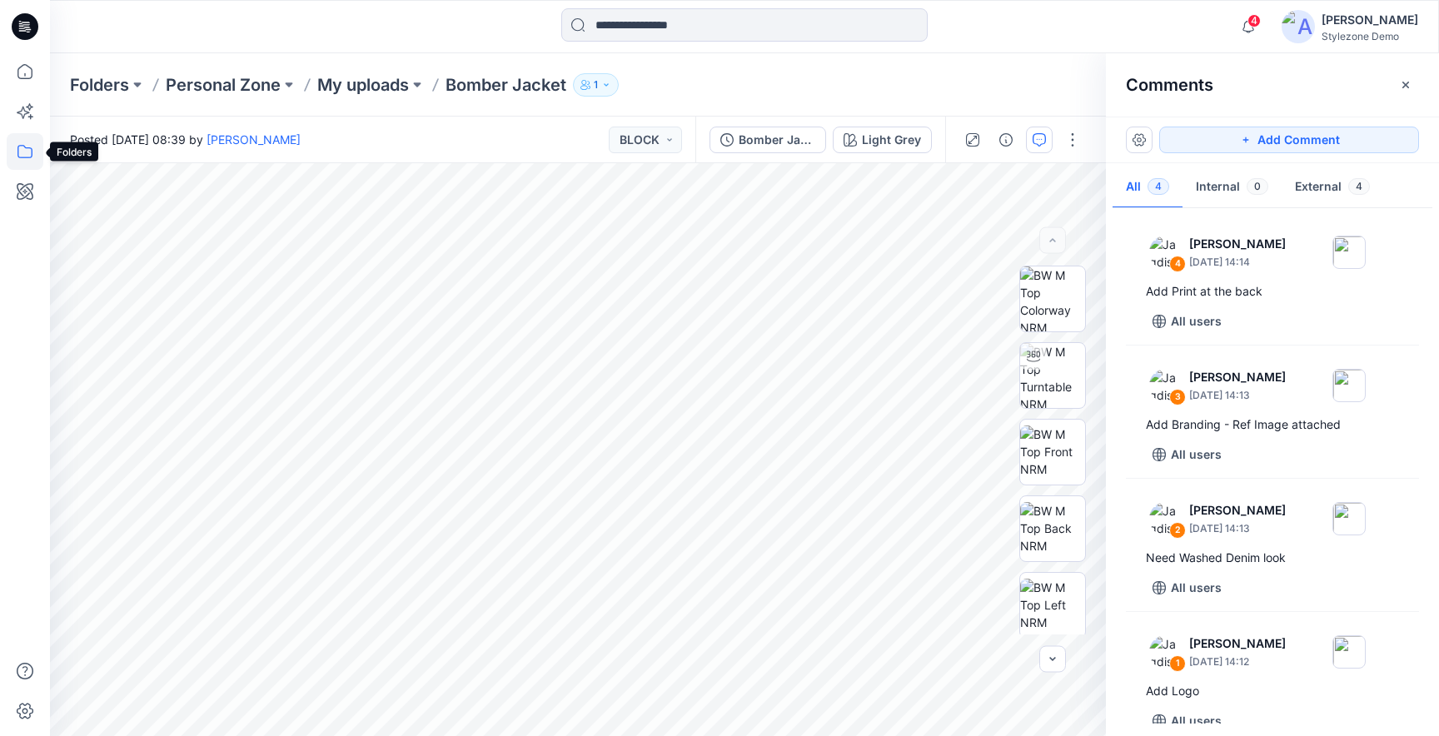
click at [32, 150] on icon at bounding box center [24, 151] width 15 height 13
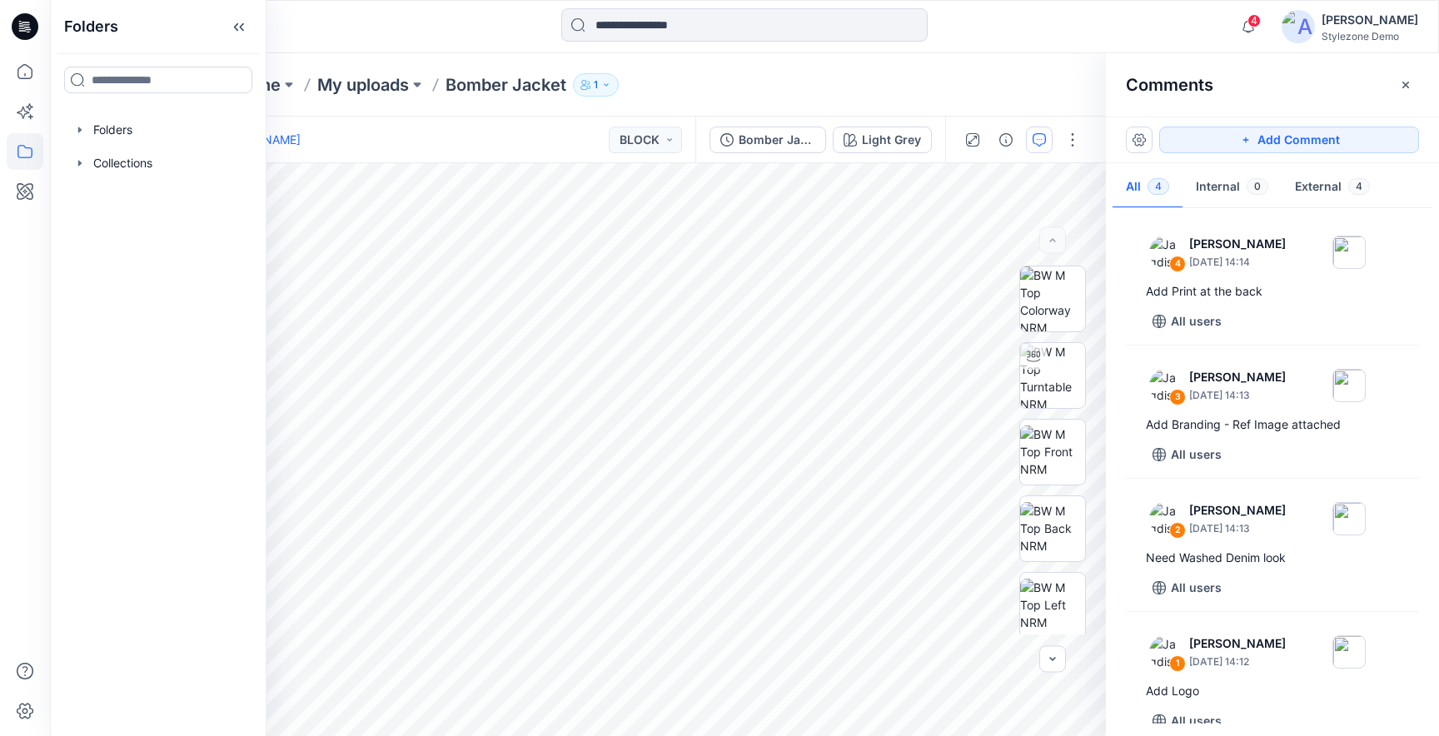
click at [603, 88] on button "1" at bounding box center [596, 84] width 46 height 23
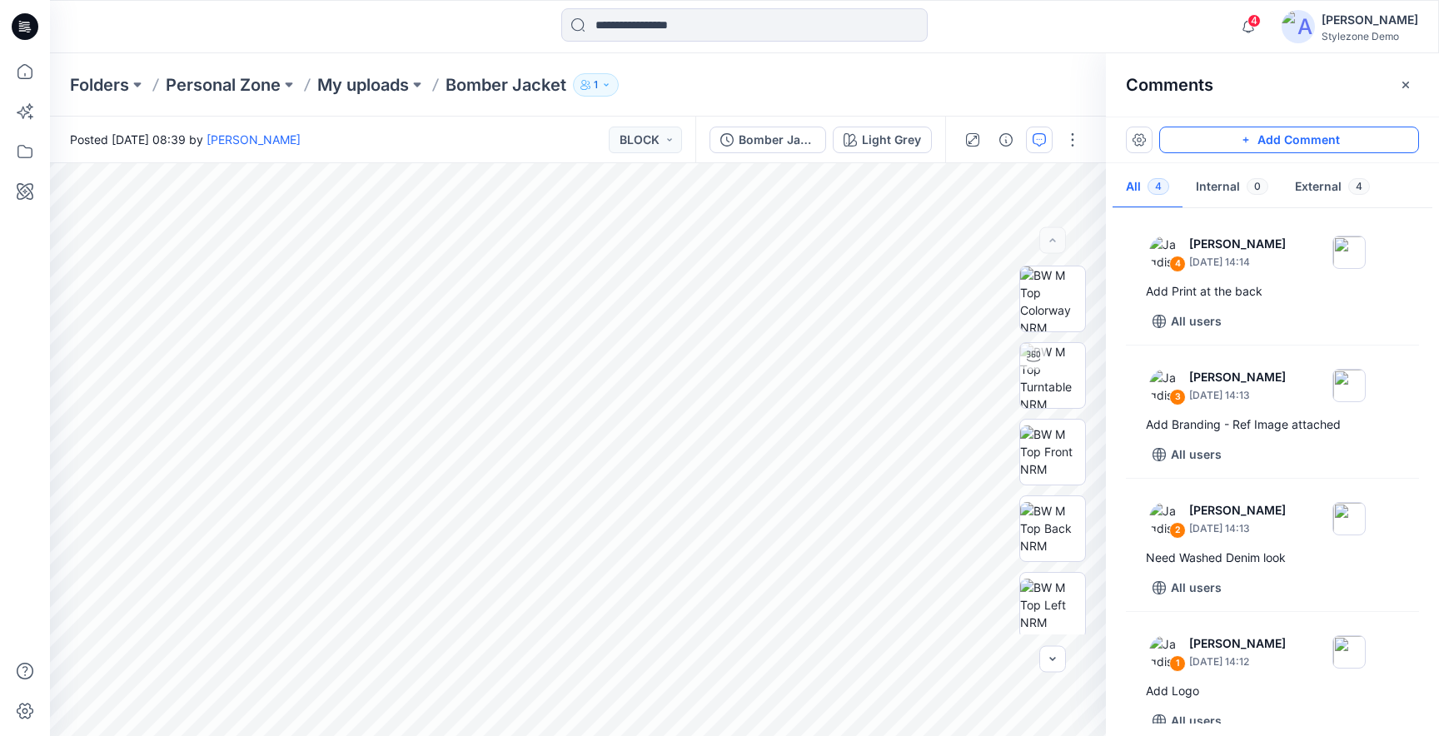
click at [1231, 134] on button "Add Comment" at bounding box center [1289, 140] width 260 height 27
click at [664, 470] on p "All users" at bounding box center [677, 471] width 51 height 20
drag, startPoint x: 734, startPoint y: 370, endPoint x: 687, endPoint y: 391, distance: 51.8
click at [687, 391] on div "Members only Cancel Post" at bounding box center [715, 434] width 273 height 127
click at [748, 477] on button "Cancel" at bounding box center [749, 471] width 67 height 27
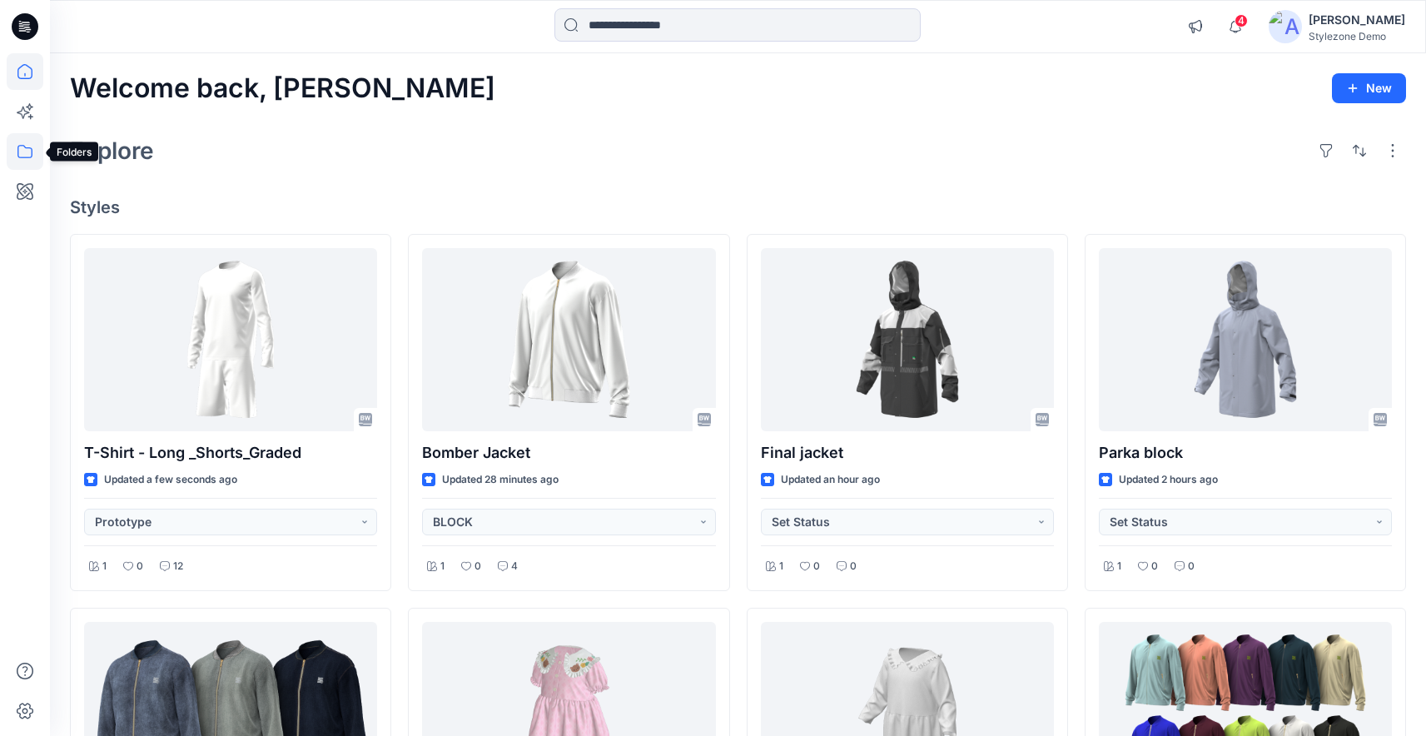
click at [27, 157] on icon at bounding box center [25, 151] width 37 height 37
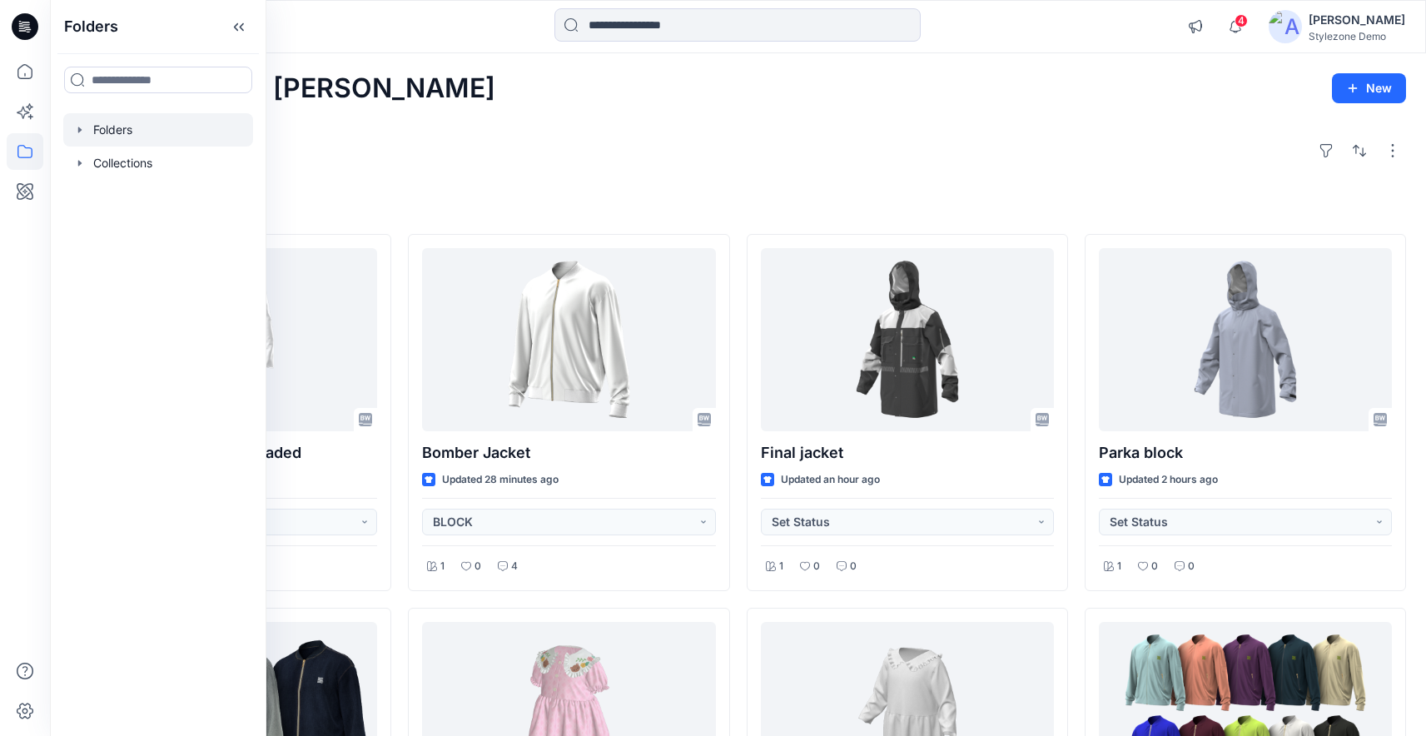
click at [74, 125] on icon "button" at bounding box center [79, 129] width 13 height 13
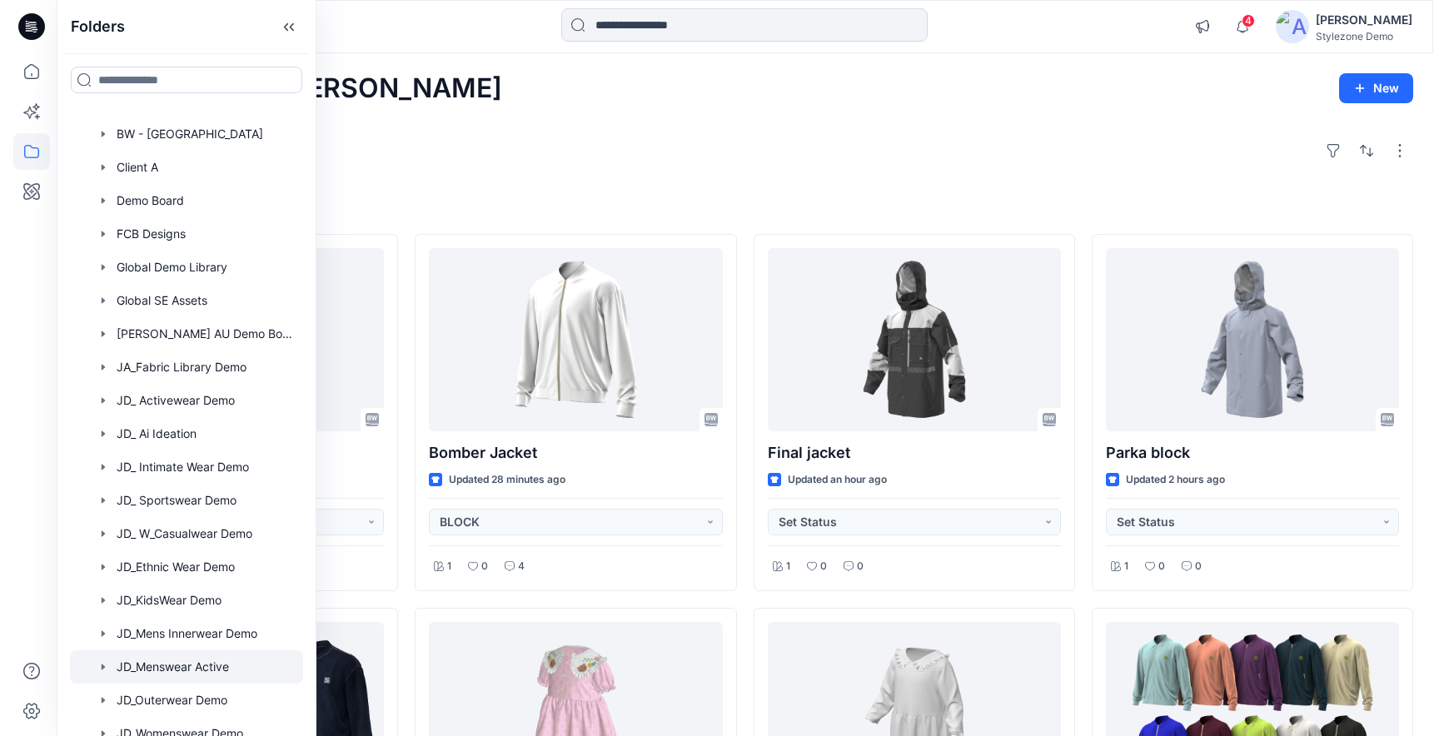
scroll to position [306, 0]
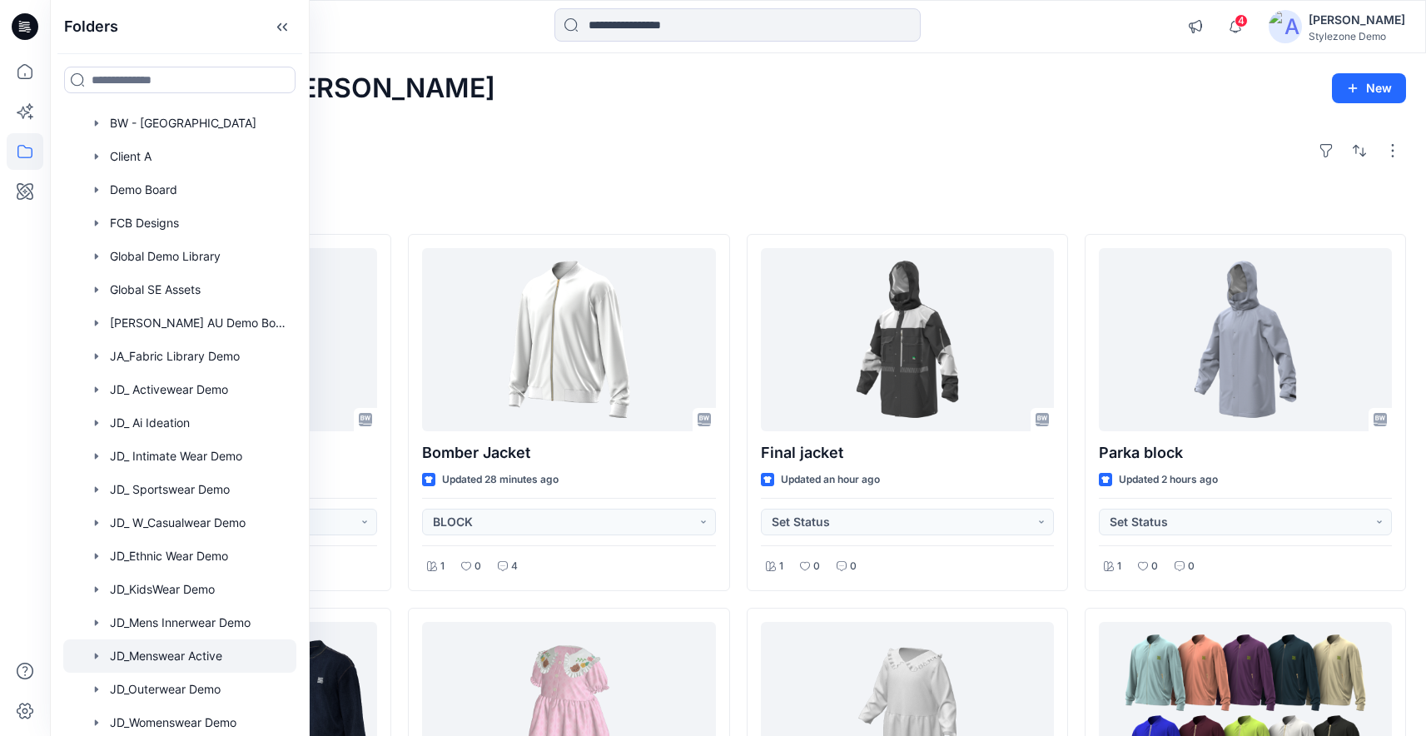
click at [175, 654] on div at bounding box center [179, 655] width 233 height 33
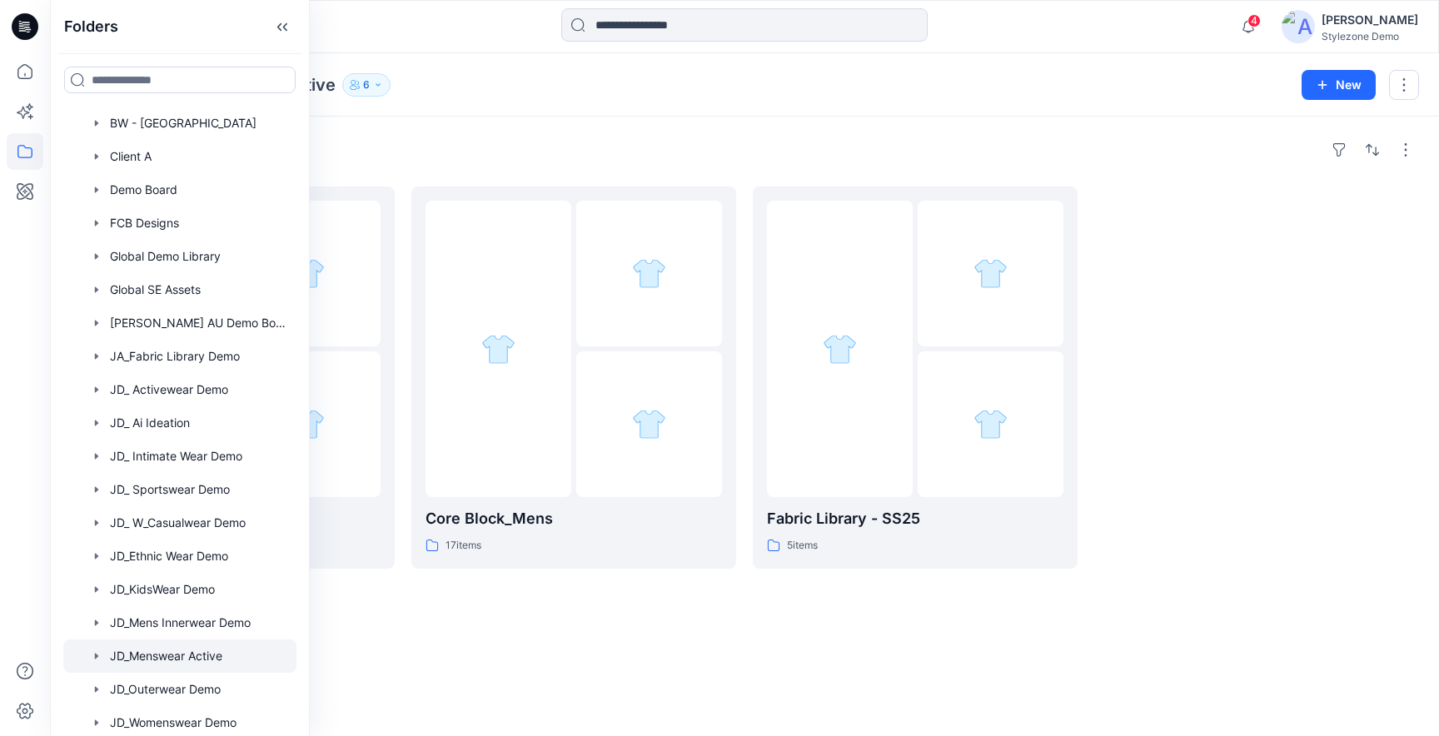
click at [544, 144] on div "Folders" at bounding box center [744, 150] width 1349 height 27
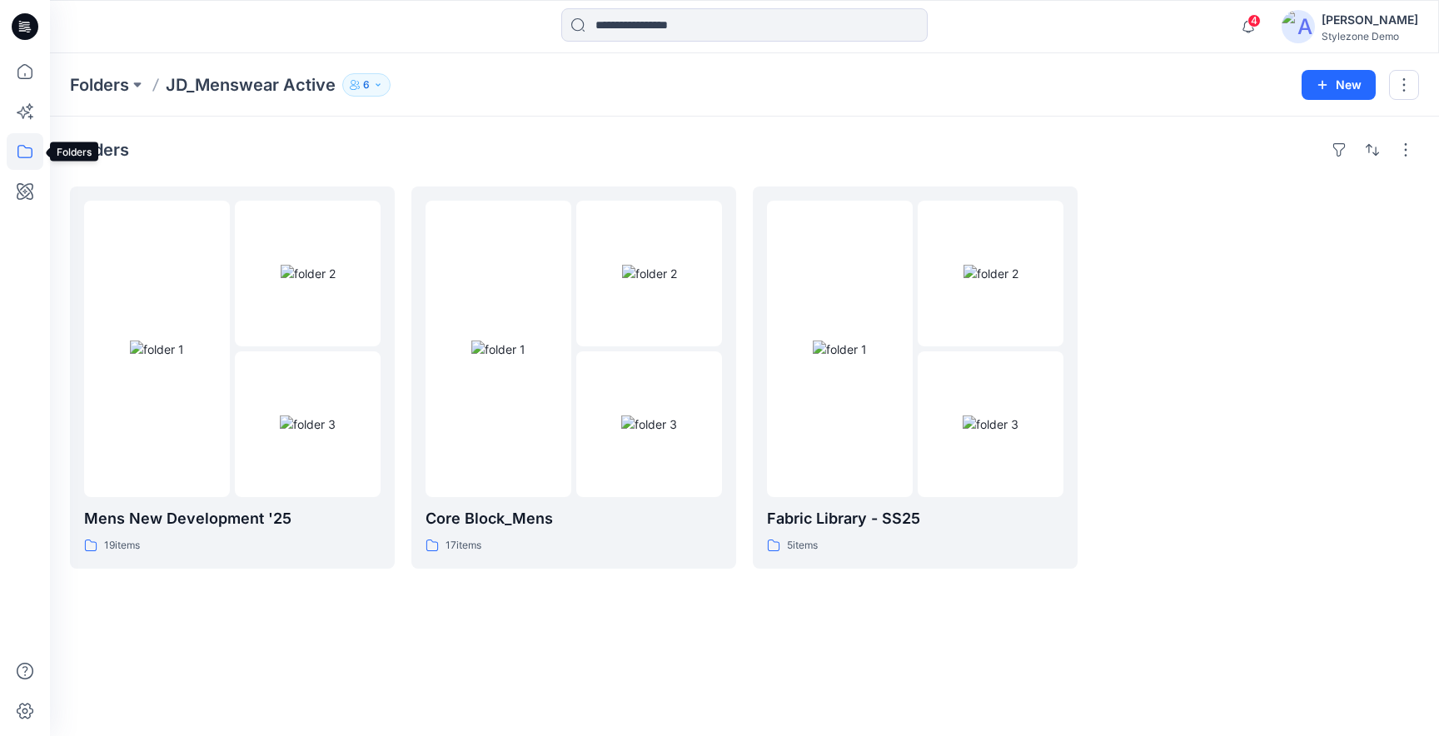
click at [26, 157] on icon at bounding box center [24, 151] width 15 height 13
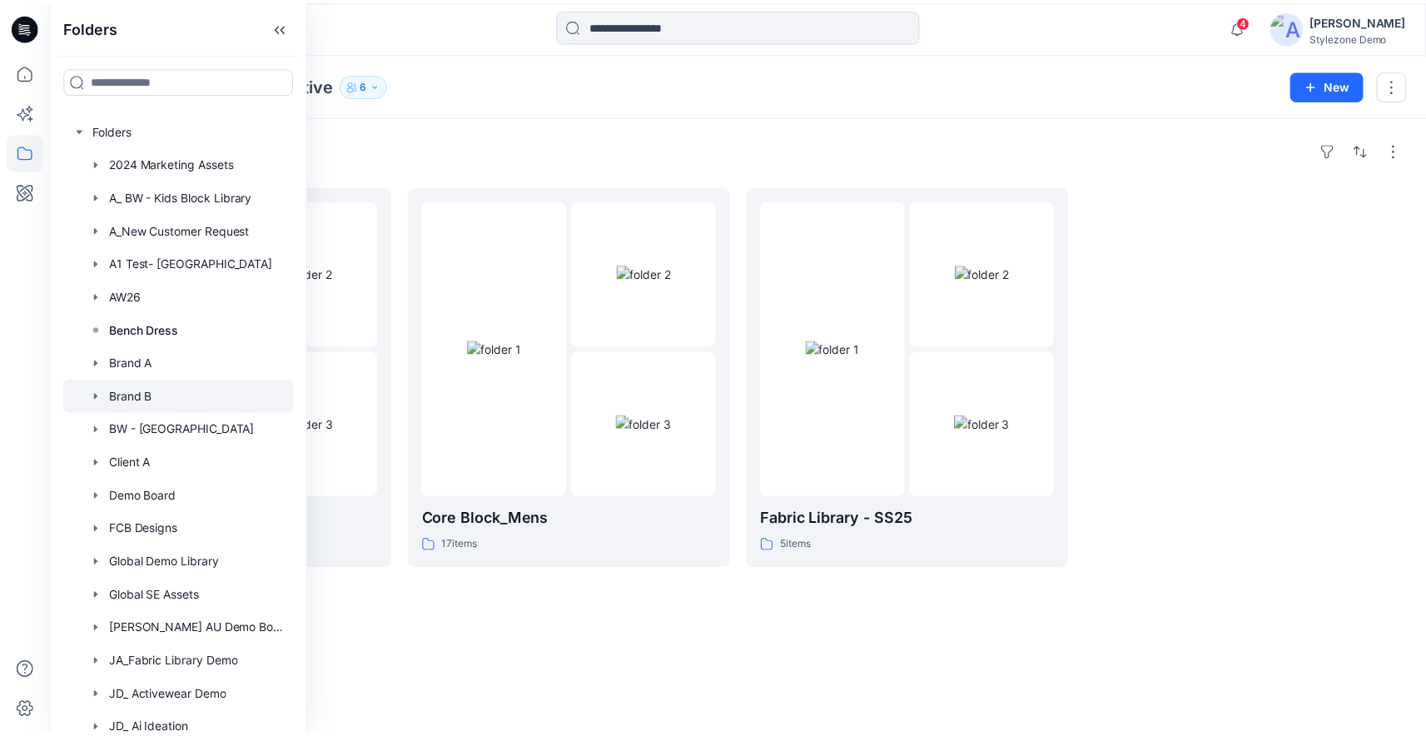
scroll to position [11, 0]
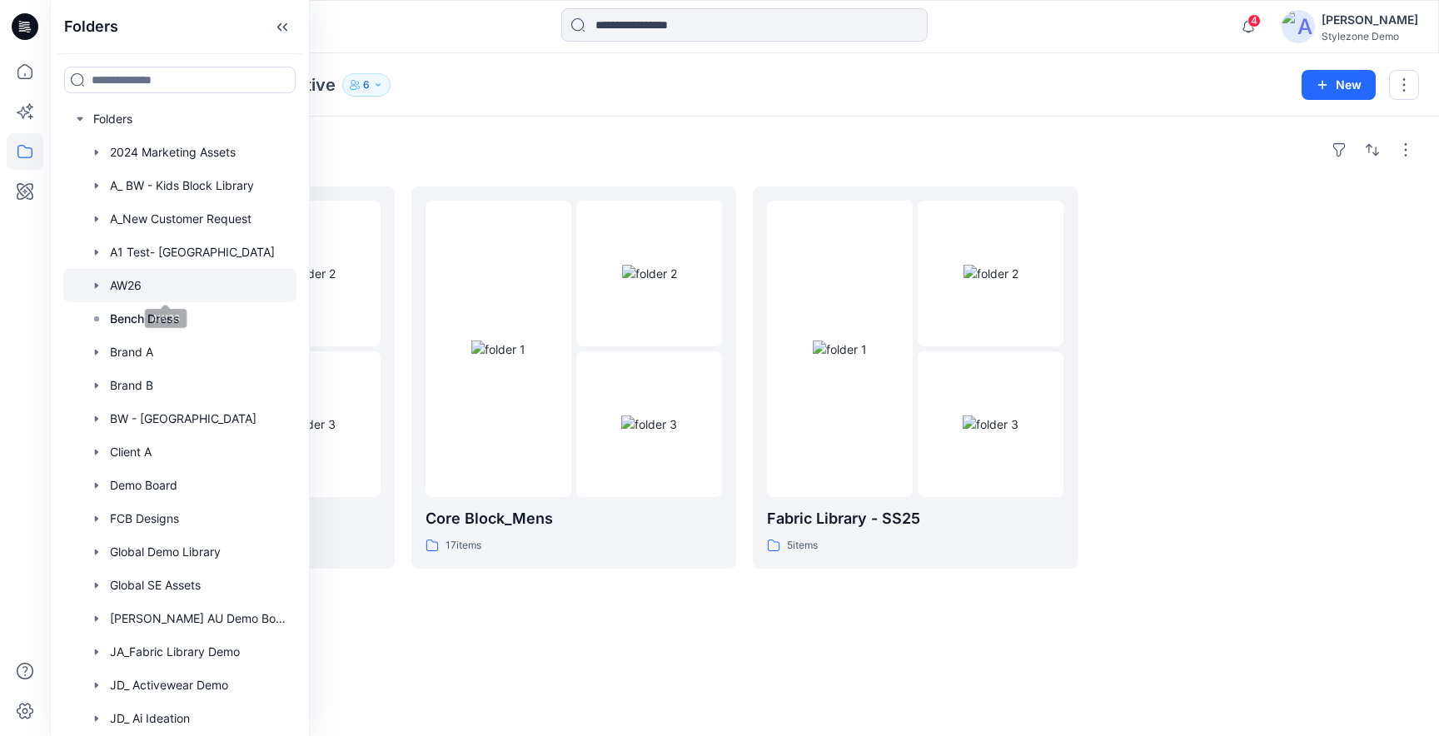
click at [127, 281] on div at bounding box center [179, 285] width 233 height 33
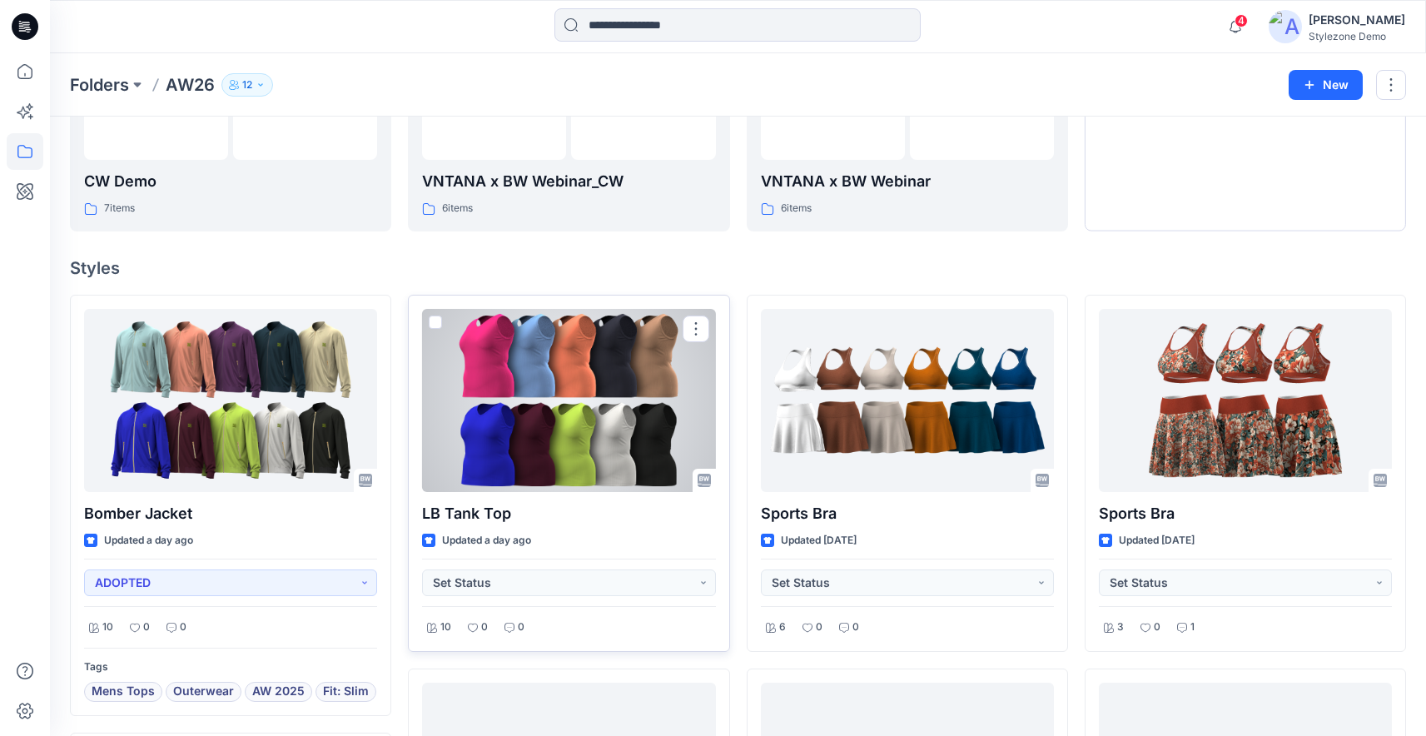
scroll to position [356, 0]
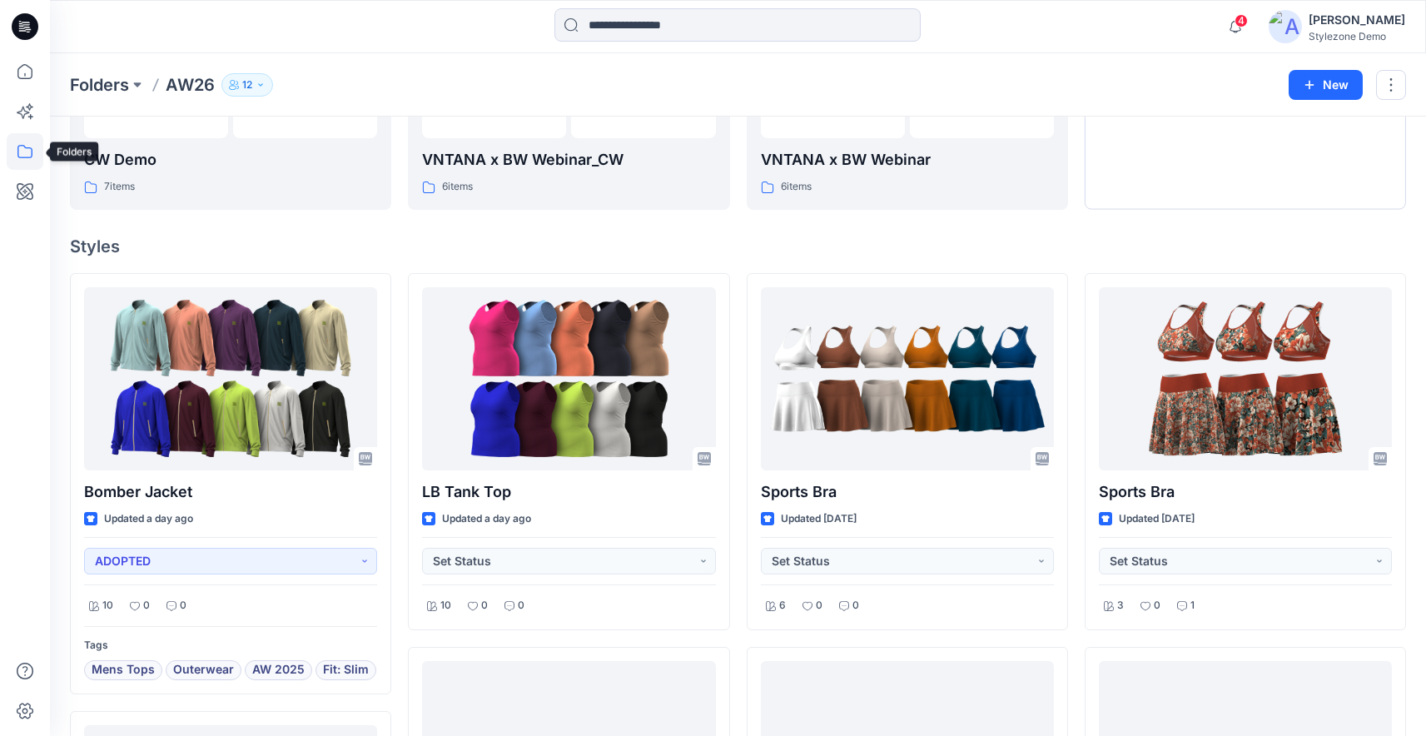
click at [32, 148] on icon at bounding box center [25, 151] width 37 height 37
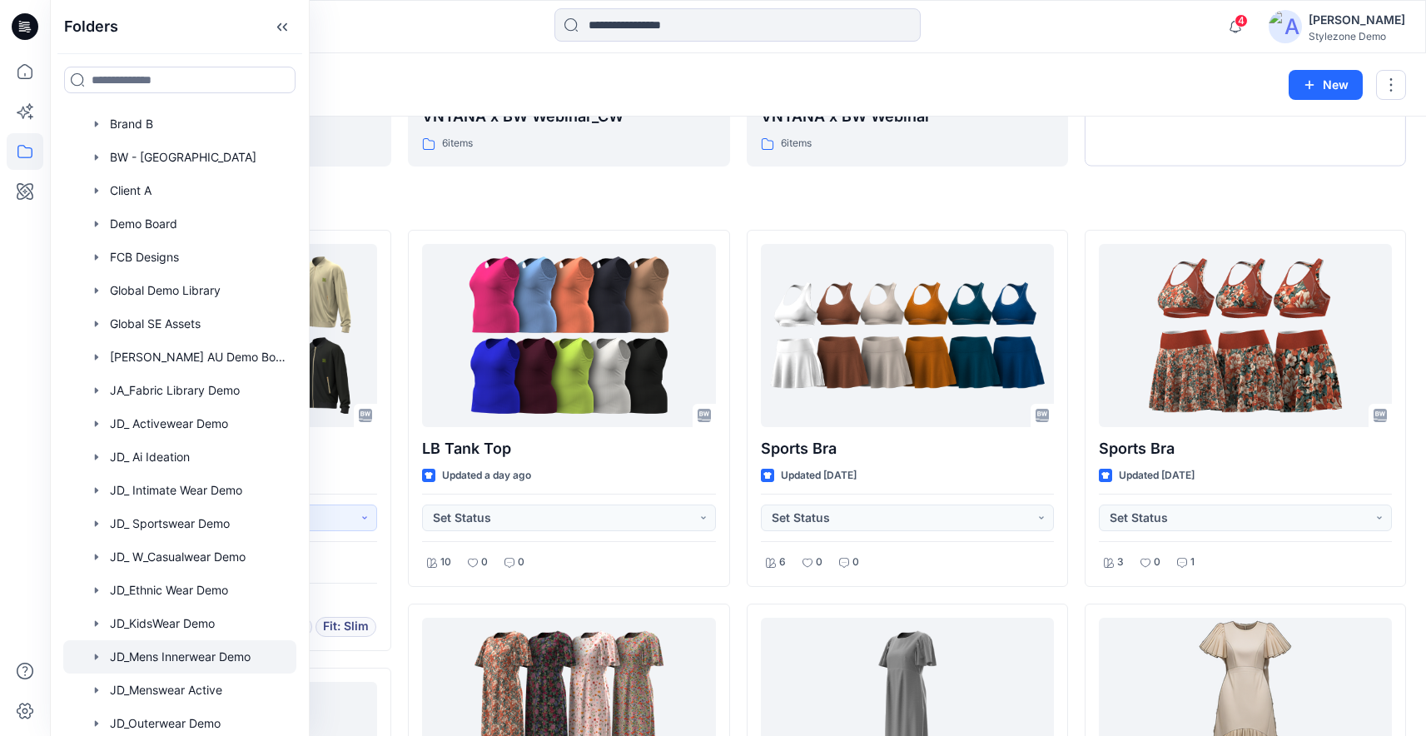
scroll to position [283, 0]
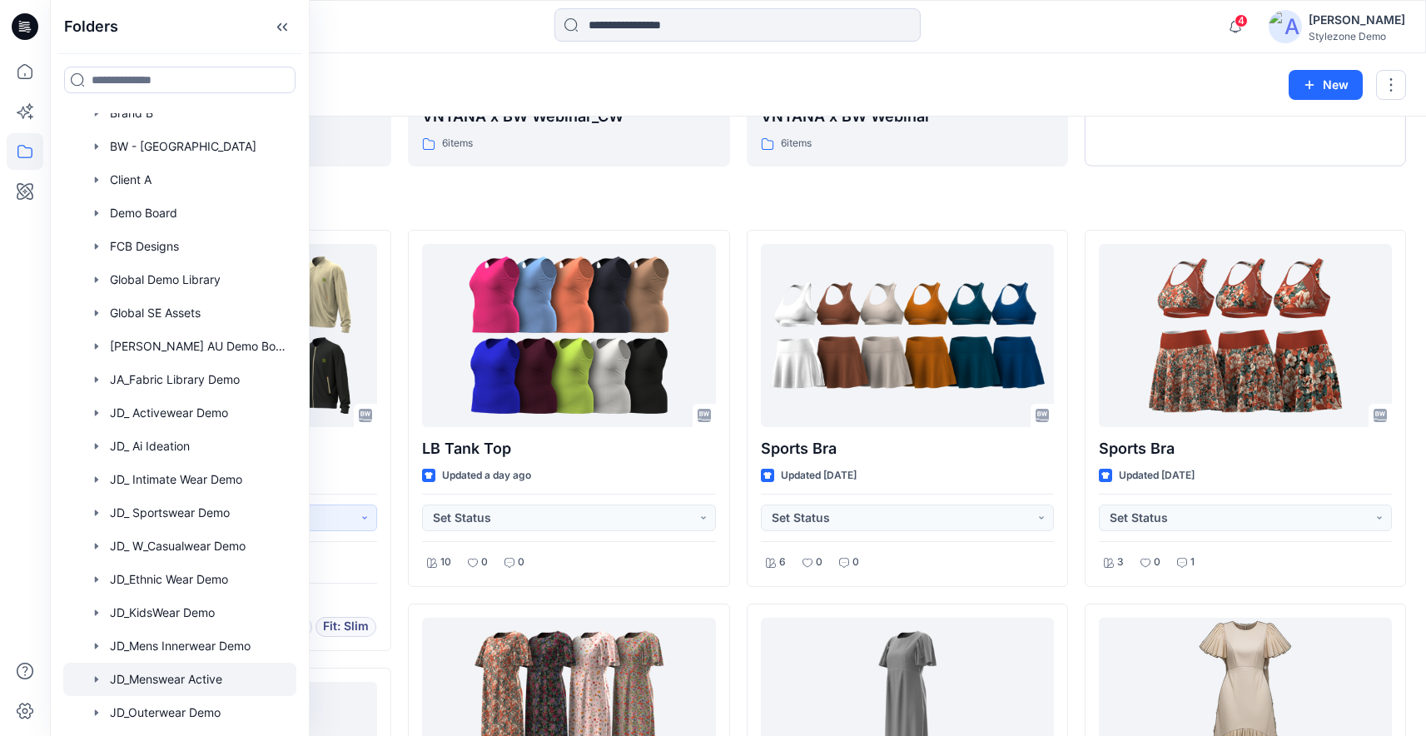
click at [183, 681] on div at bounding box center [179, 679] width 233 height 33
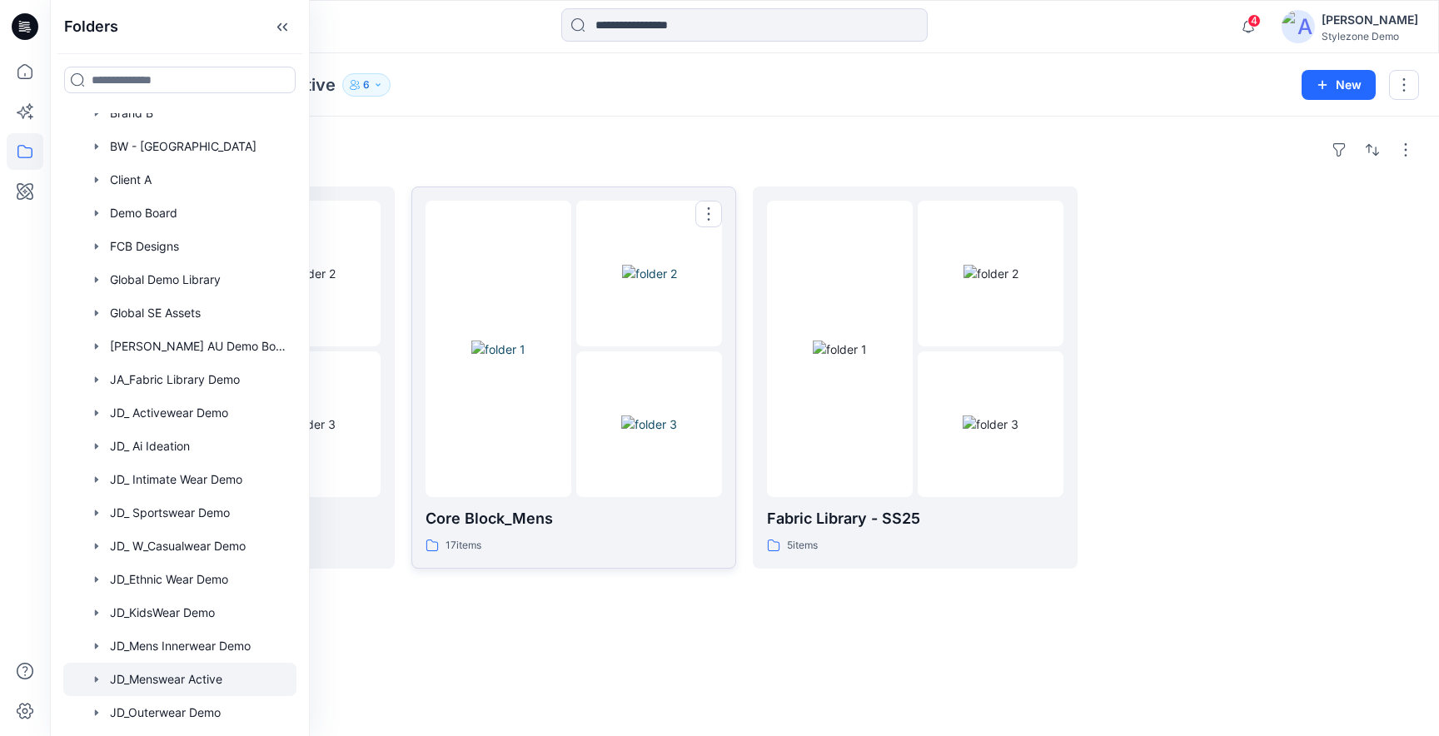
click at [635, 415] on img at bounding box center [649, 423] width 56 height 17
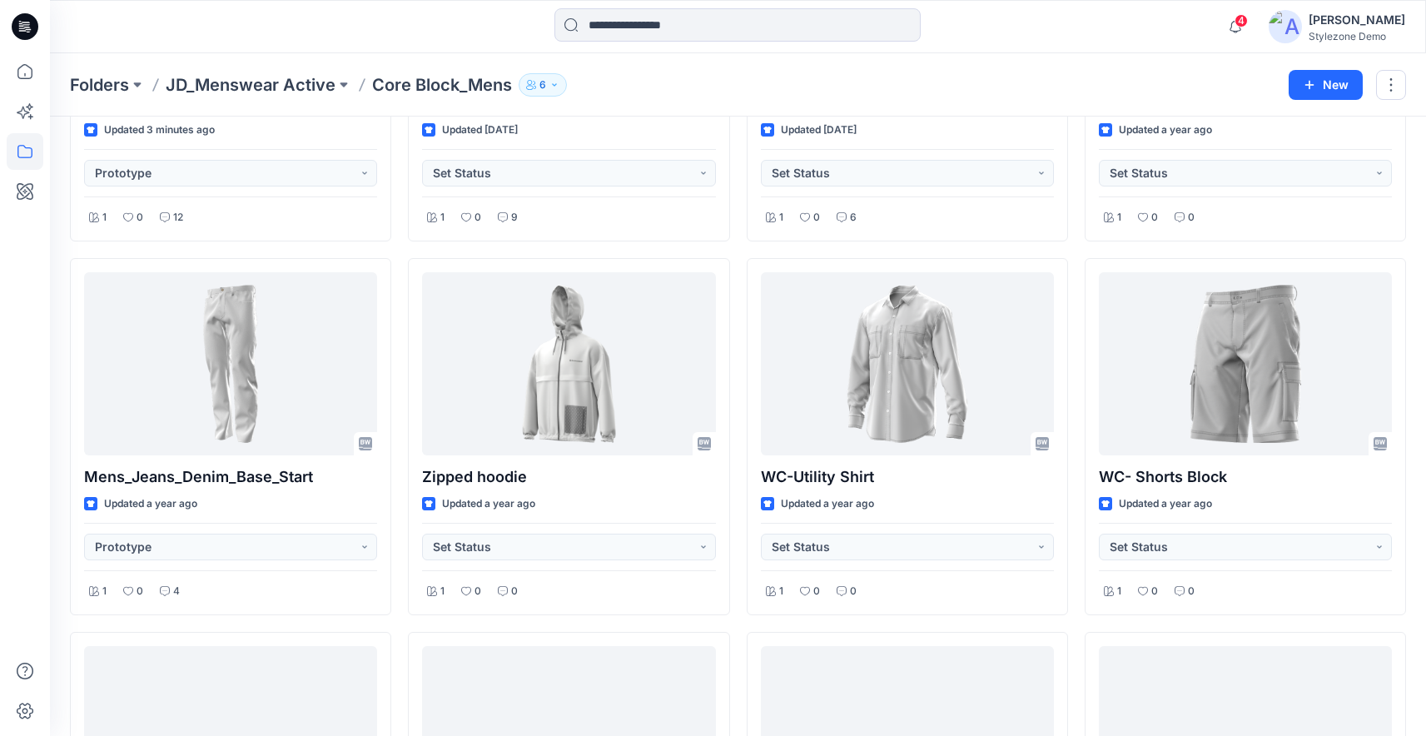
scroll to position [291, 0]
